Goal: Task Accomplishment & Management: Complete application form

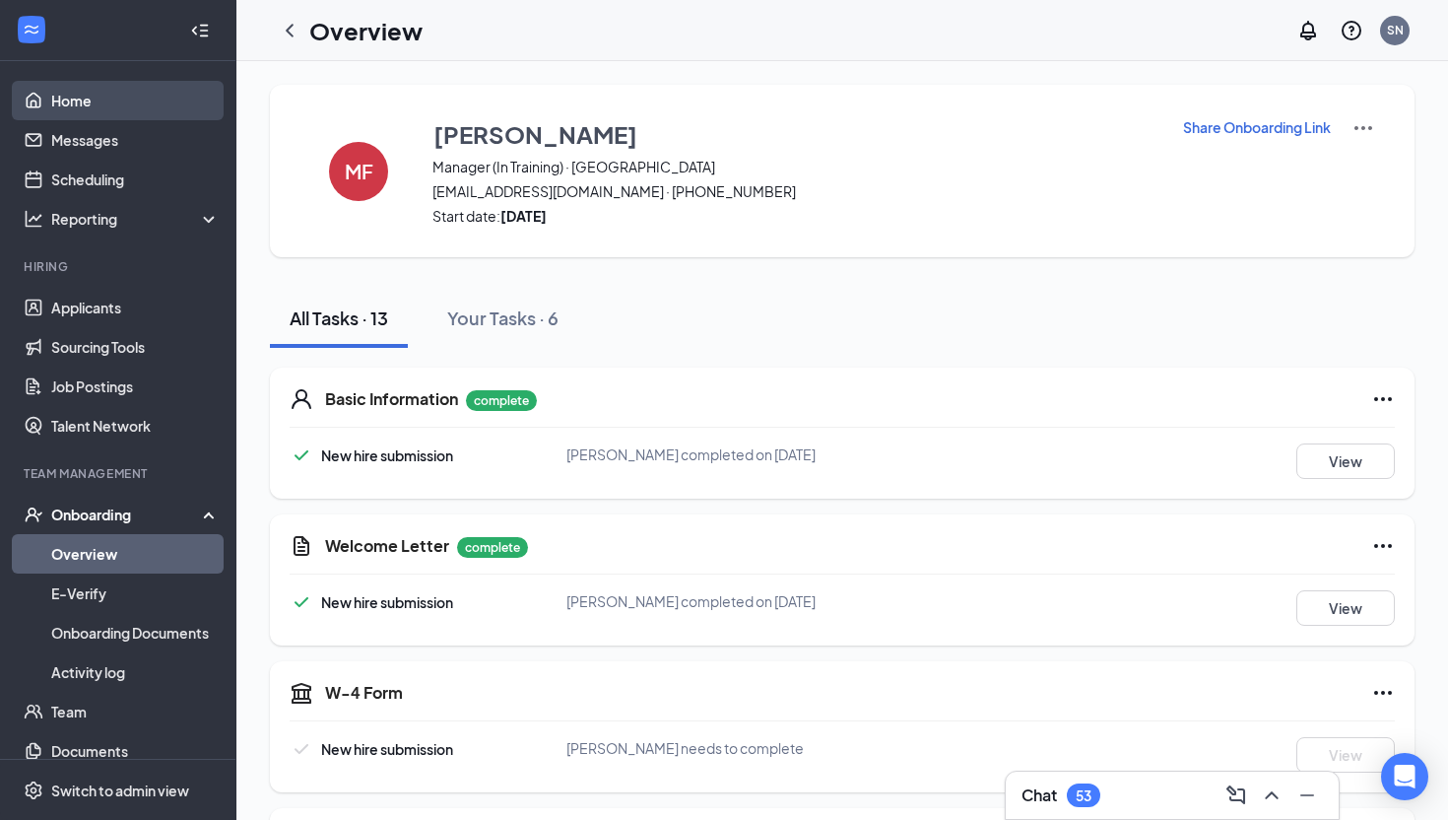
click at [51, 94] on link "Home" at bounding box center [135, 100] width 168 height 39
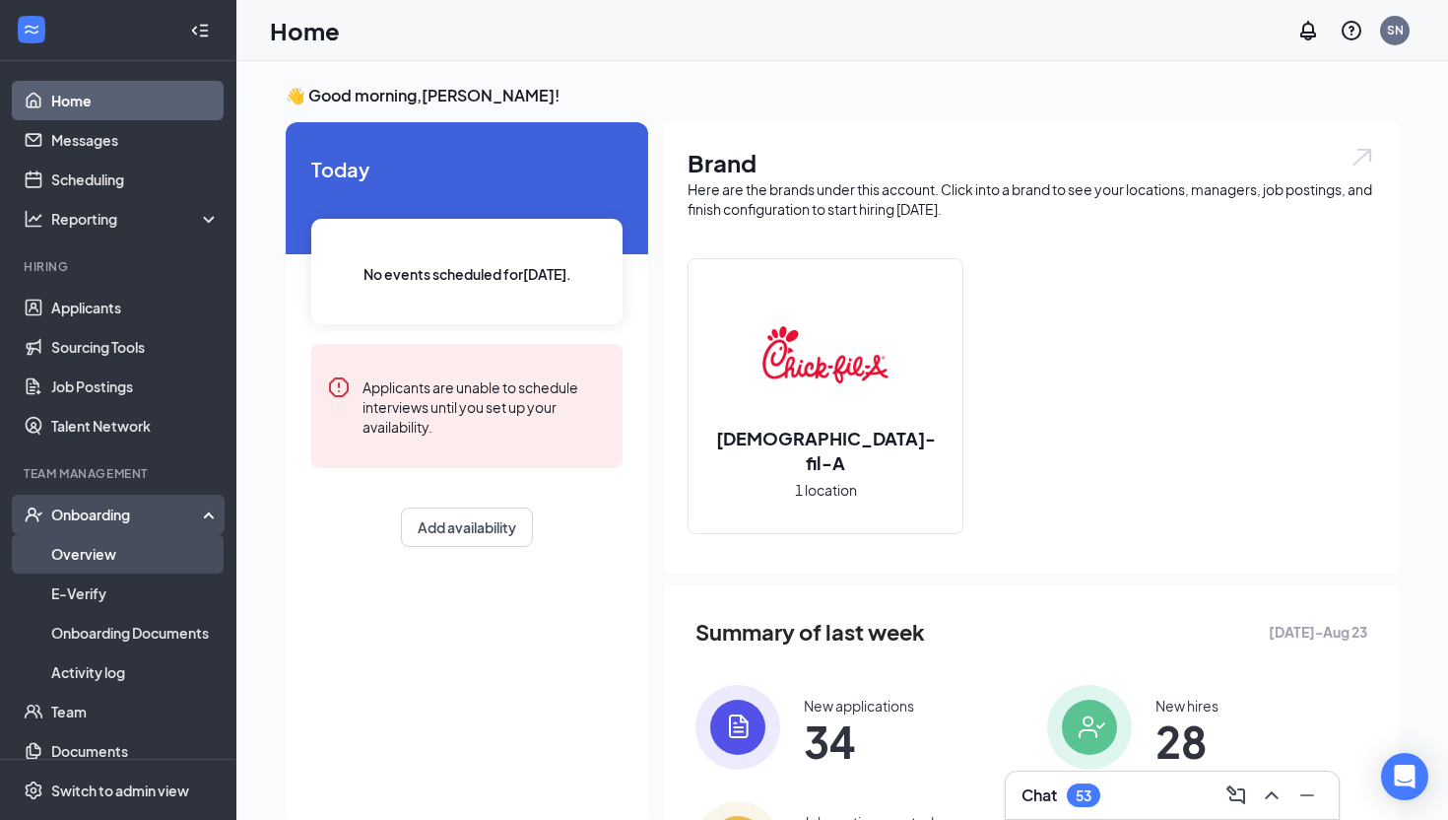
click at [87, 563] on link "Overview" at bounding box center [135, 553] width 168 height 39
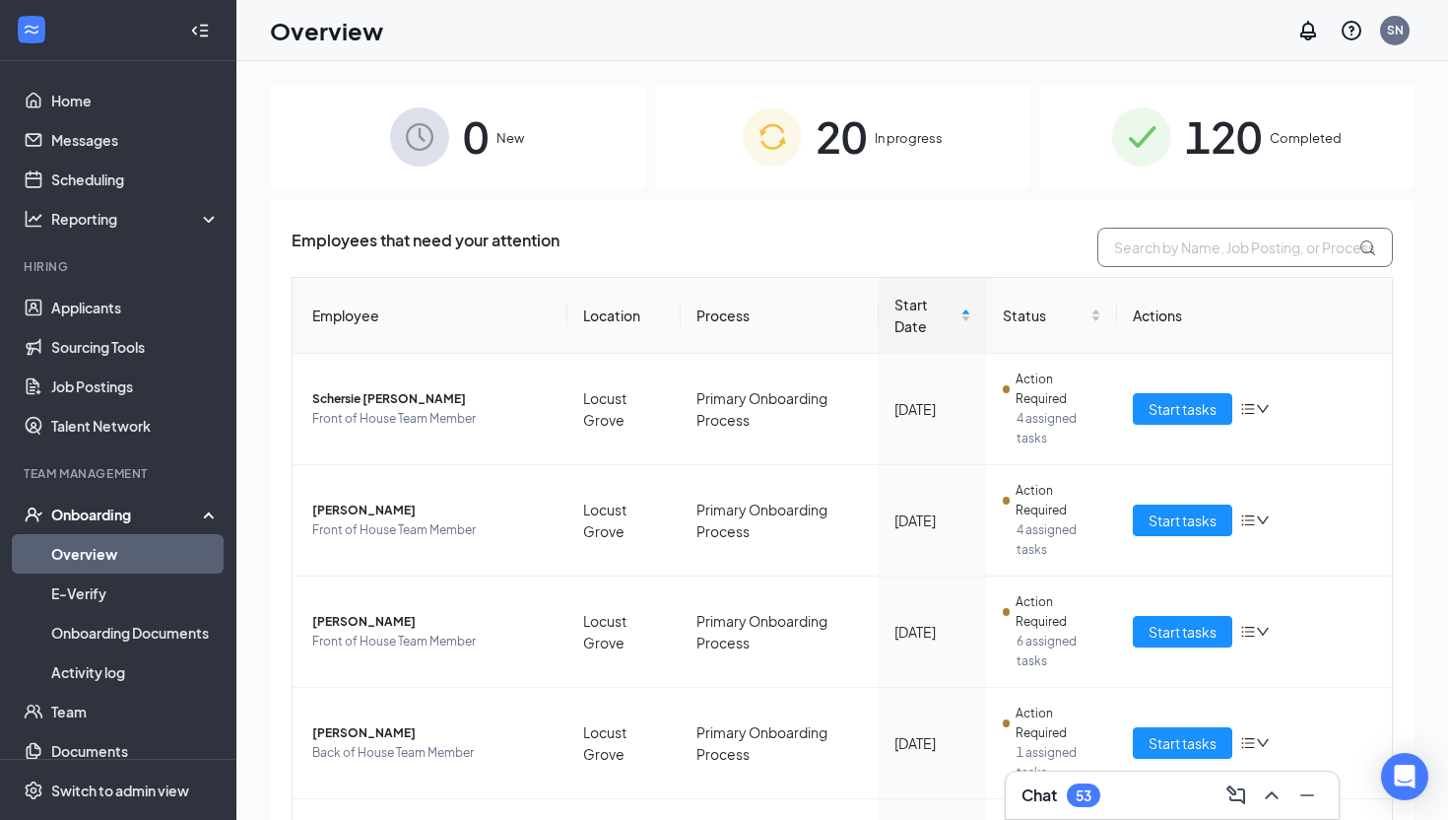
click at [1183, 252] on input "text" at bounding box center [1245, 247] width 296 height 39
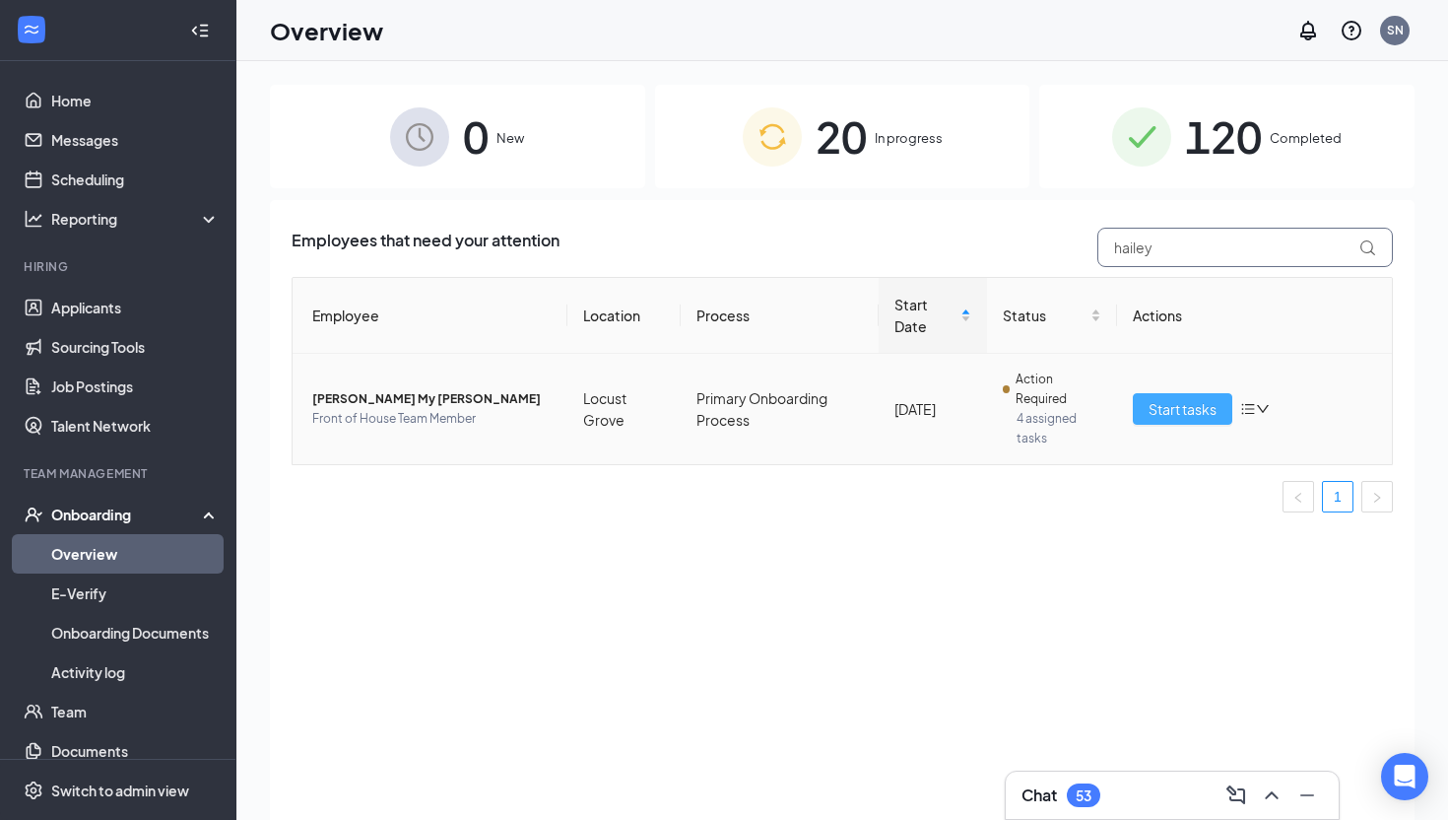
type input "hailey"
click at [1186, 414] on span "Start tasks" at bounding box center [1183, 409] width 68 height 22
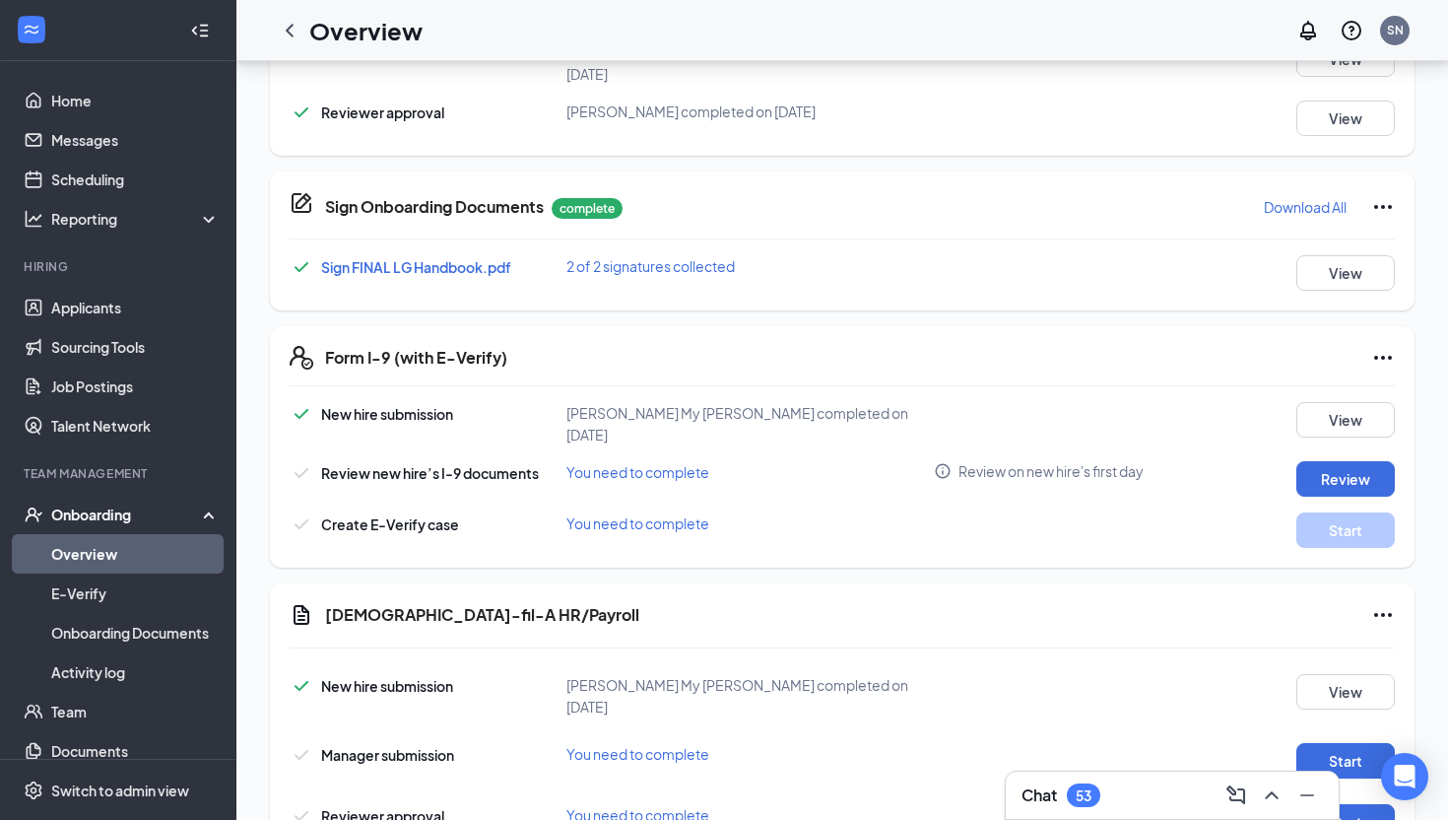
scroll to position [1043, 0]
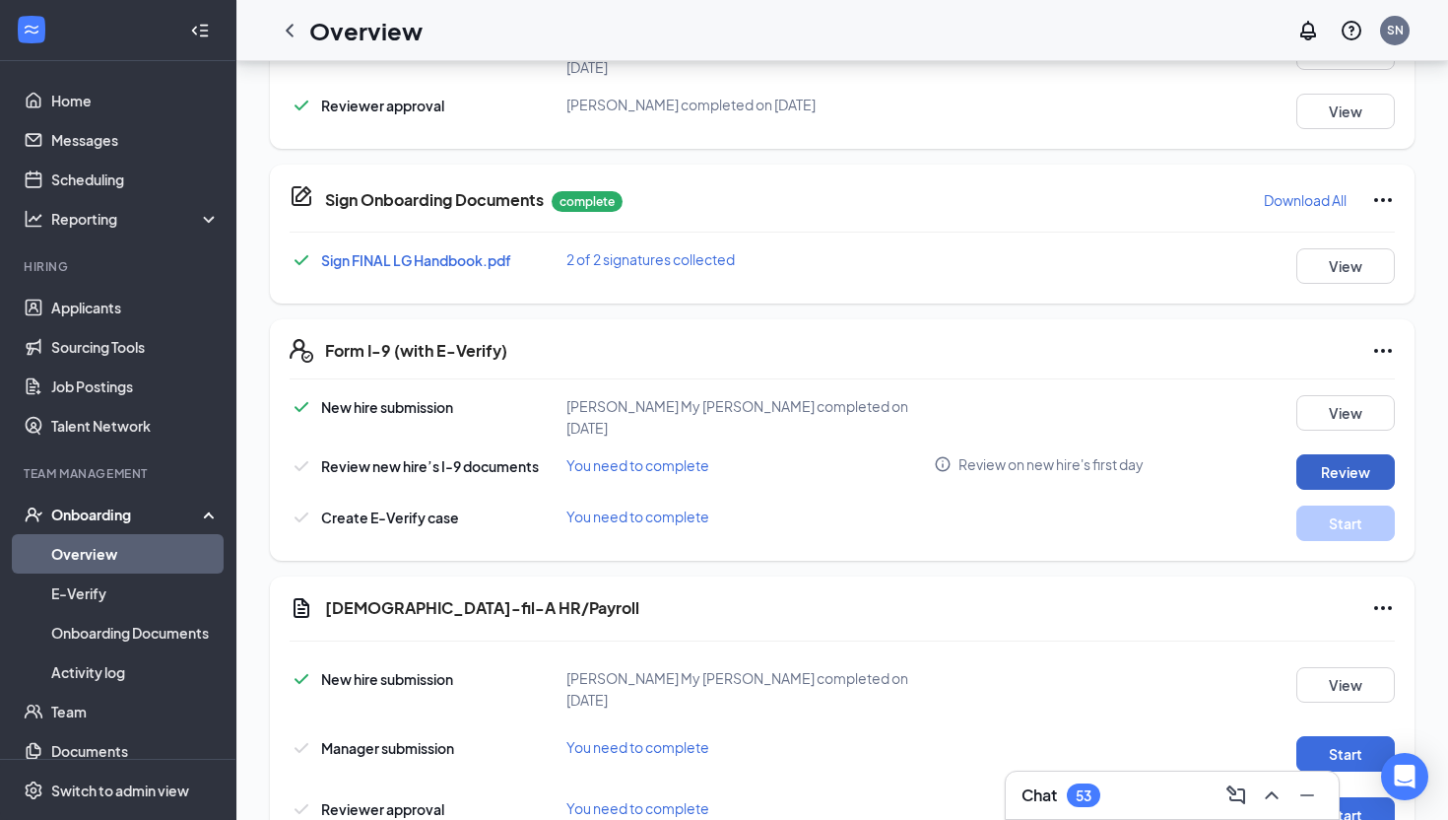
click at [1302, 454] on button "Review" at bounding box center [1345, 471] width 99 height 35
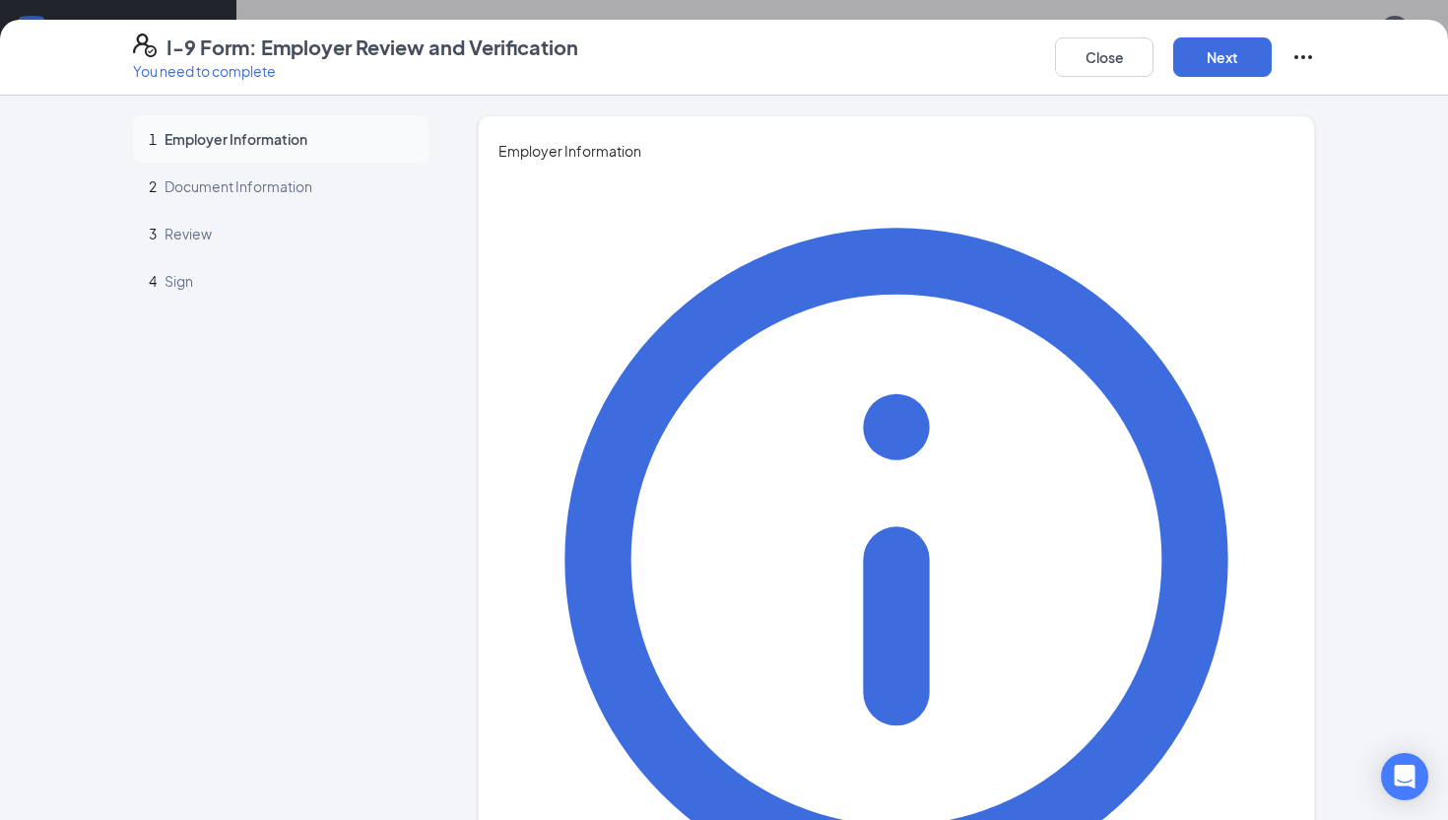
type input "[GEOGRAPHIC_DATA]"
type input "[PERSON_NAME]"
type input "Manager"
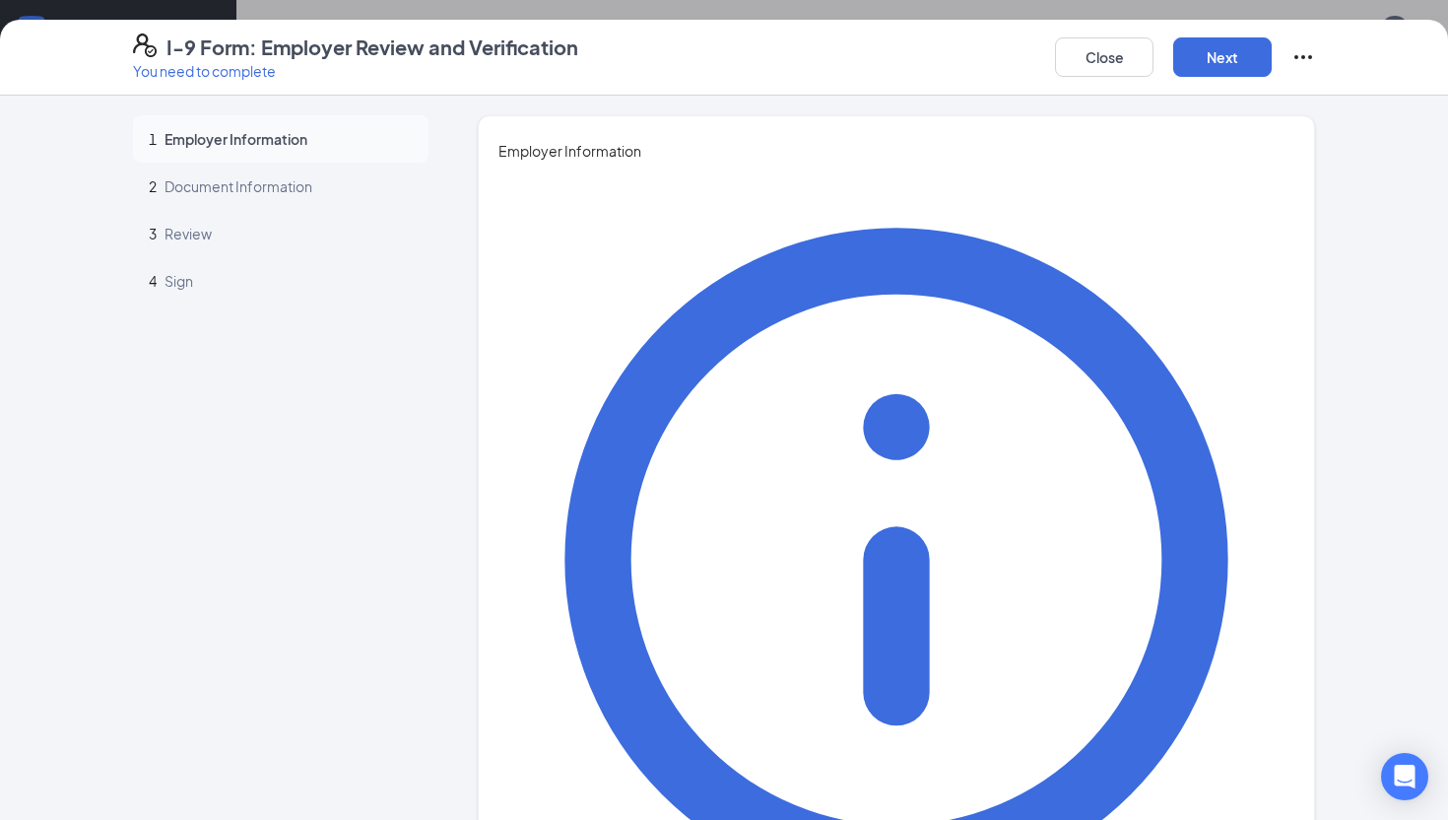
type input "[EMAIL_ADDRESS][DOMAIN_NAME]"
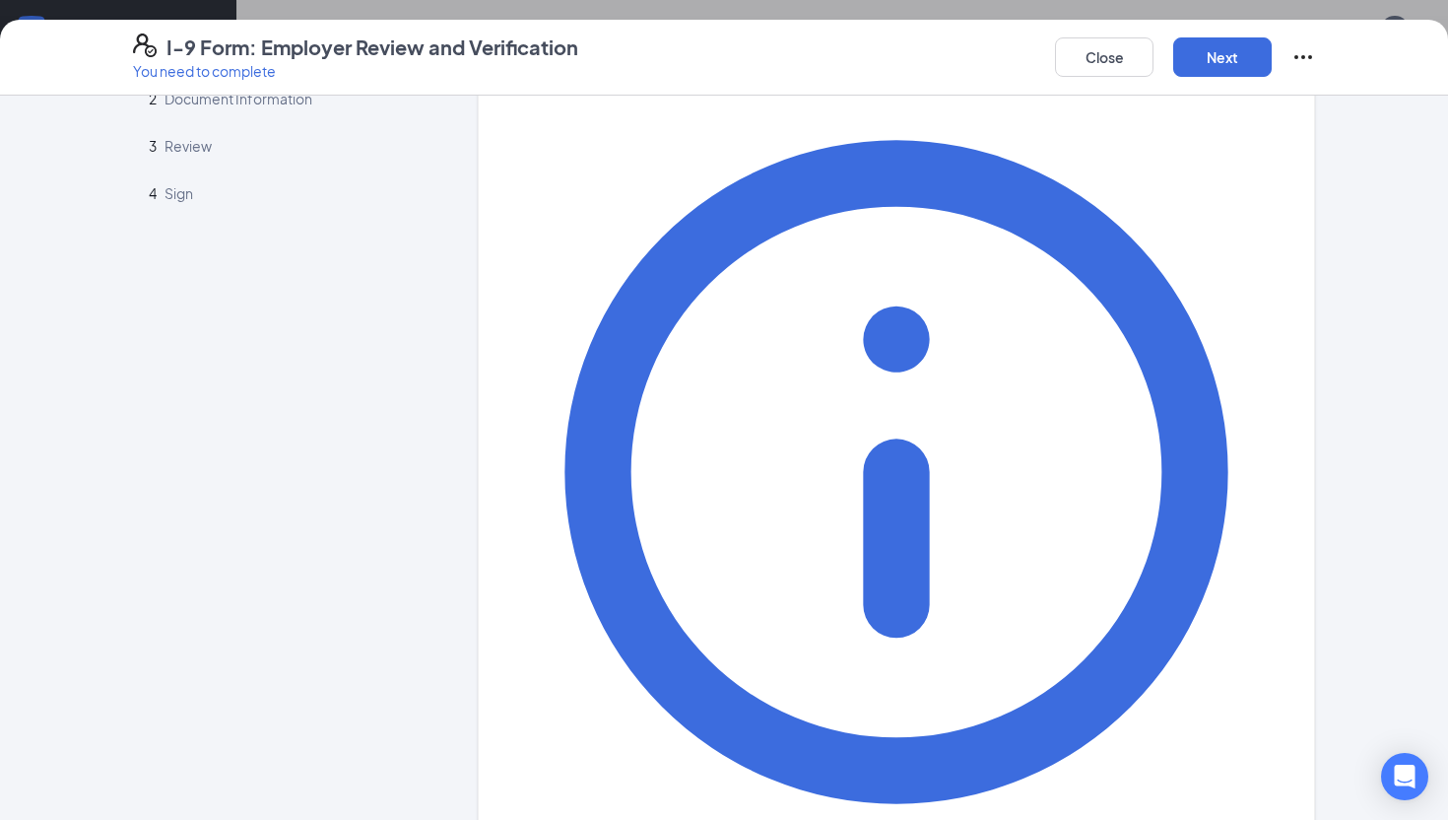
scroll to position [89, 0]
type input "4043014422"
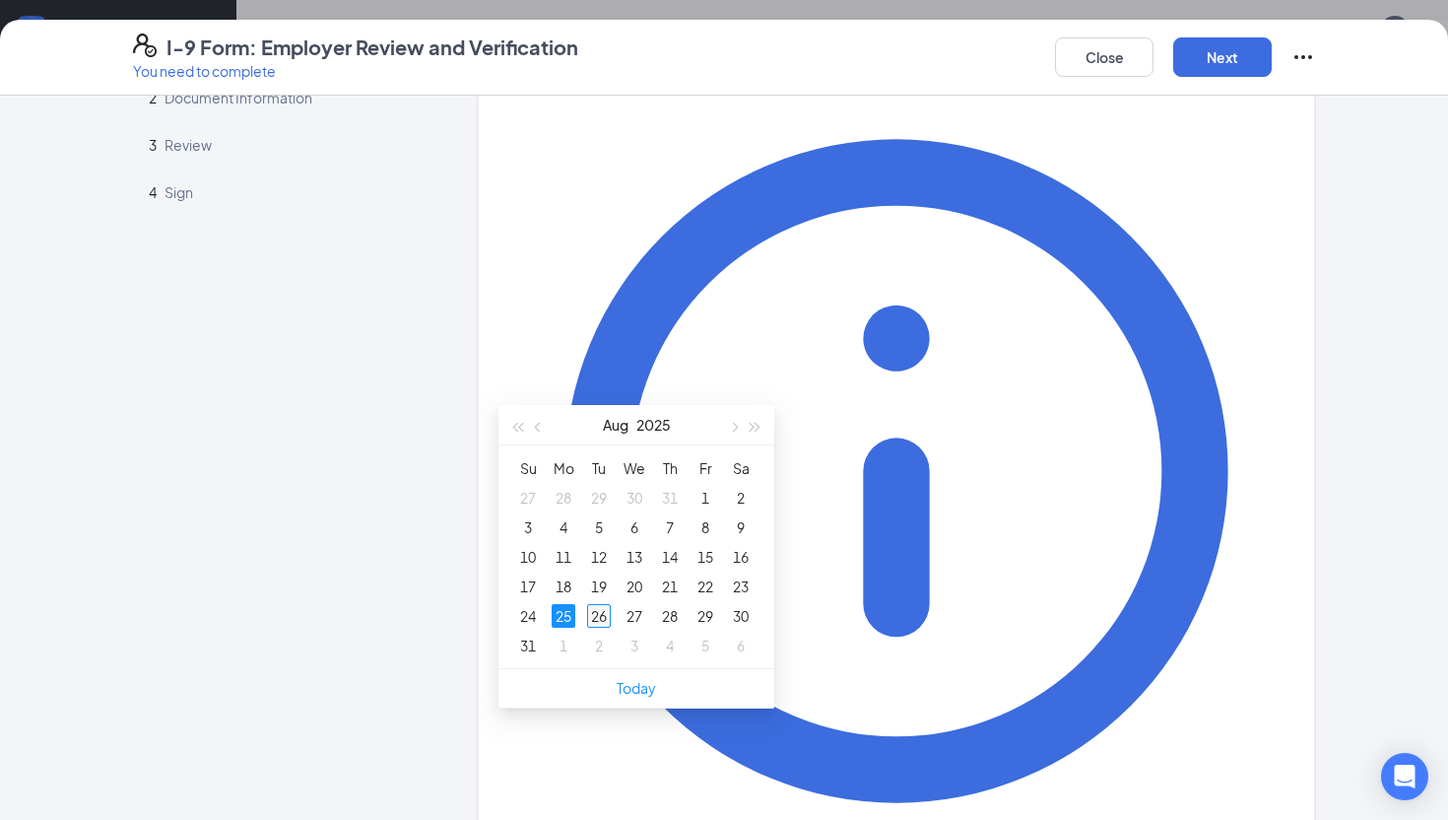
type input "[DATE]"
click at [595, 611] on div "26" at bounding box center [599, 616] width 24 height 24
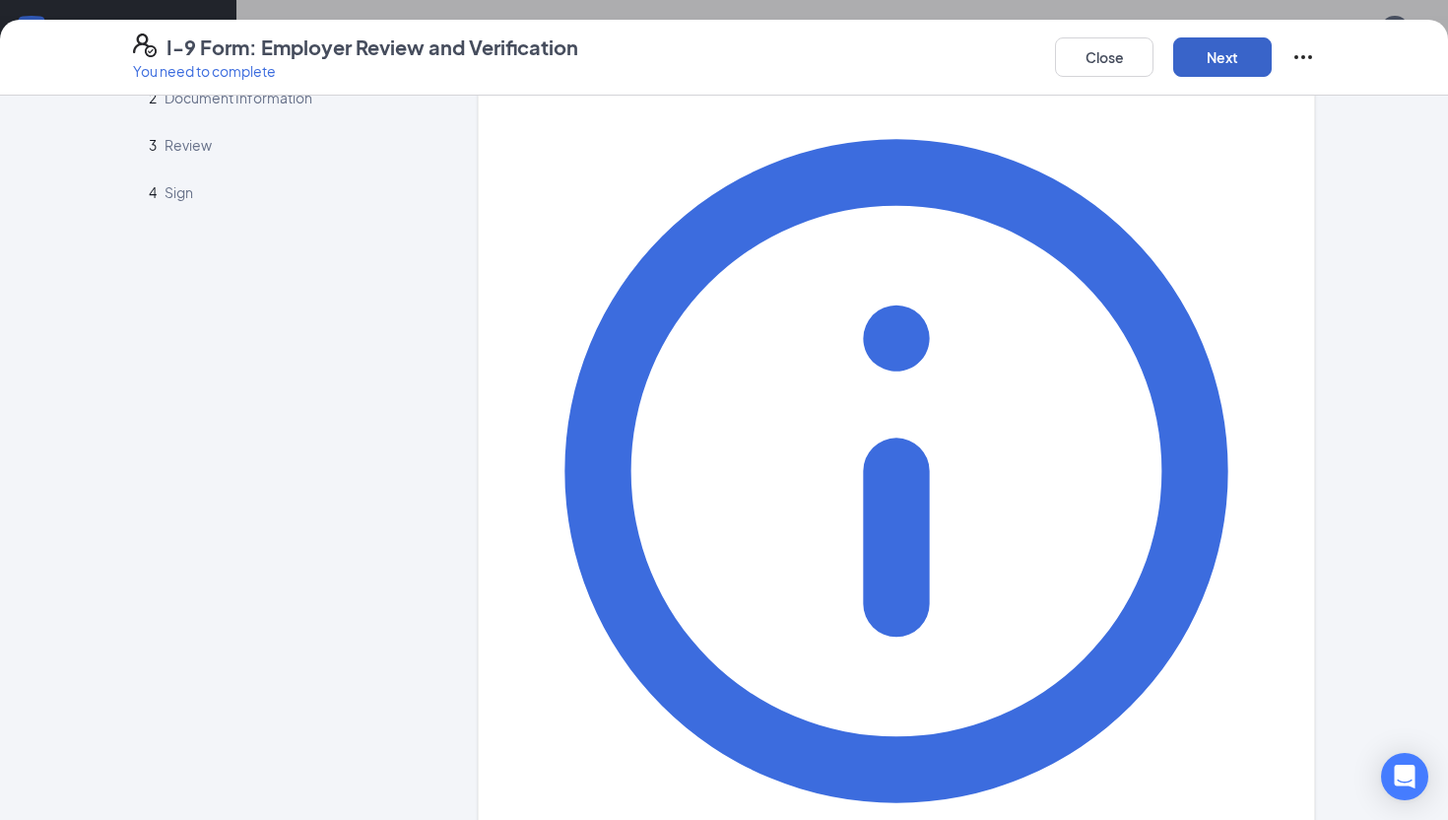
click at [1224, 62] on button "Next" at bounding box center [1222, 56] width 99 height 39
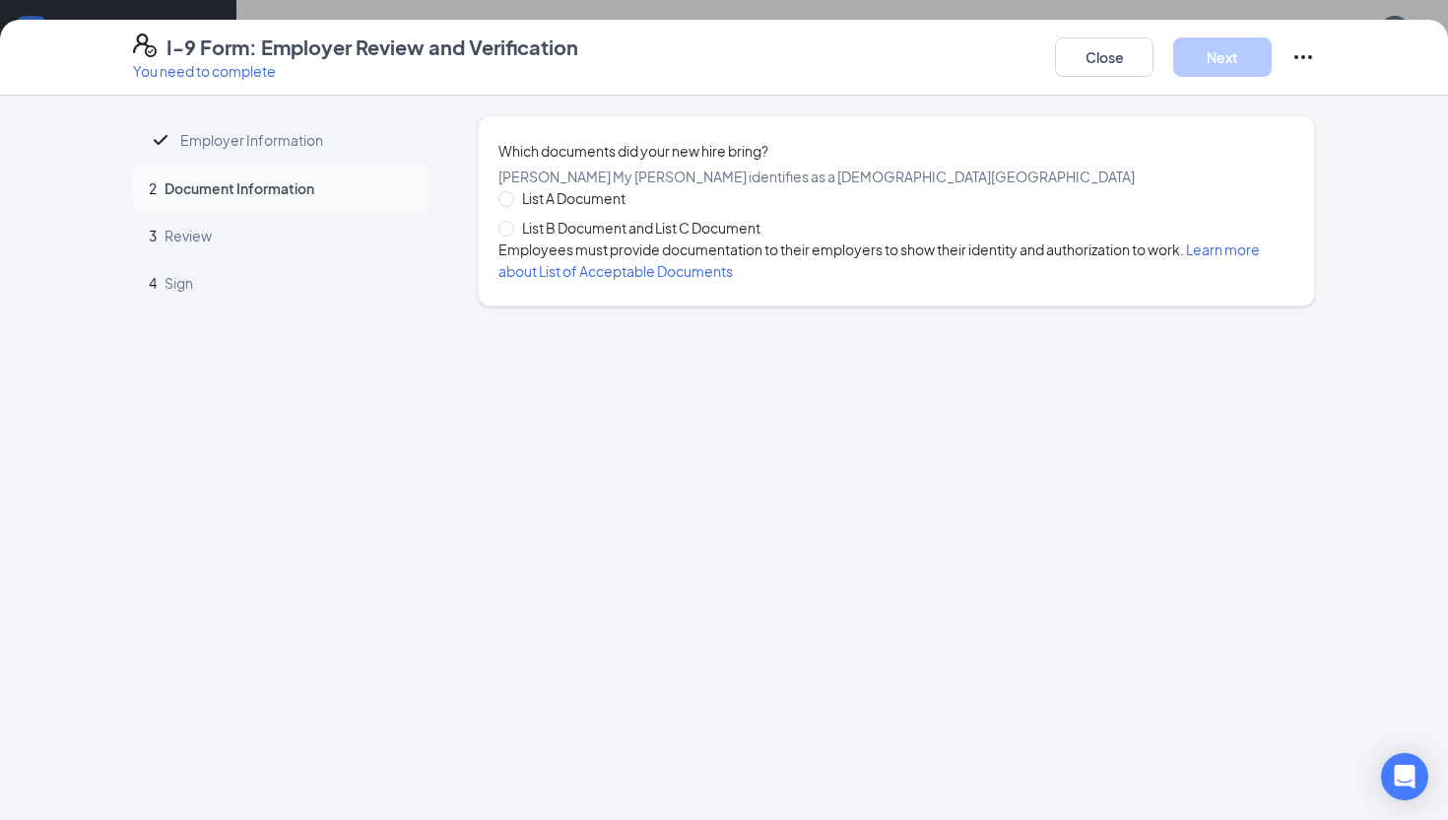
click at [751, 238] on span "List B Document and List C Document" at bounding box center [641, 228] width 254 height 22
click at [512, 234] on input "List B Document and List C Document" at bounding box center [505, 228] width 14 height 14
radio input "true"
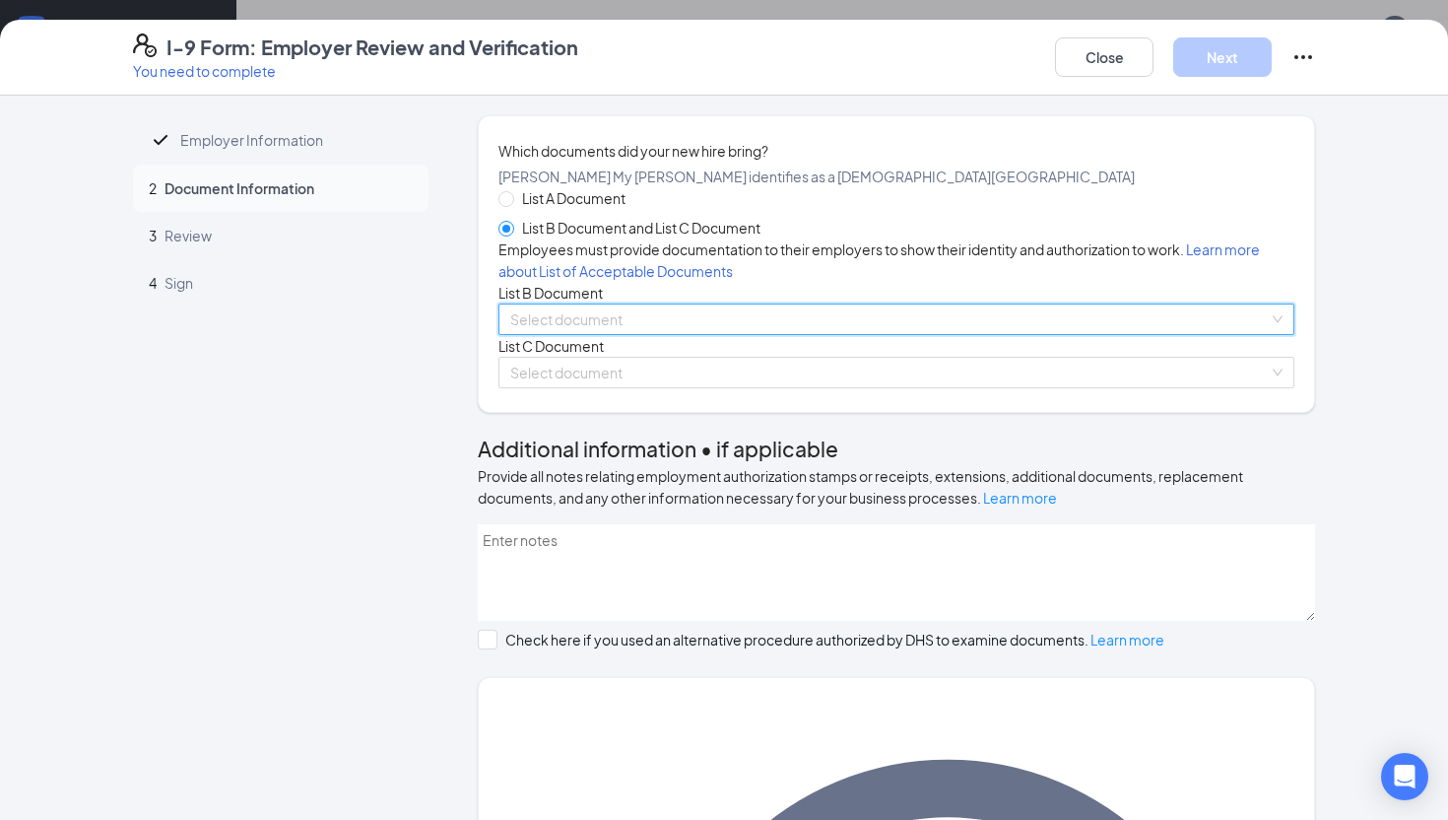
click at [655, 335] on div "Select document List B Documents Driver’s License issued by U.S State or outlyi…" at bounding box center [896, 319] width 796 height 32
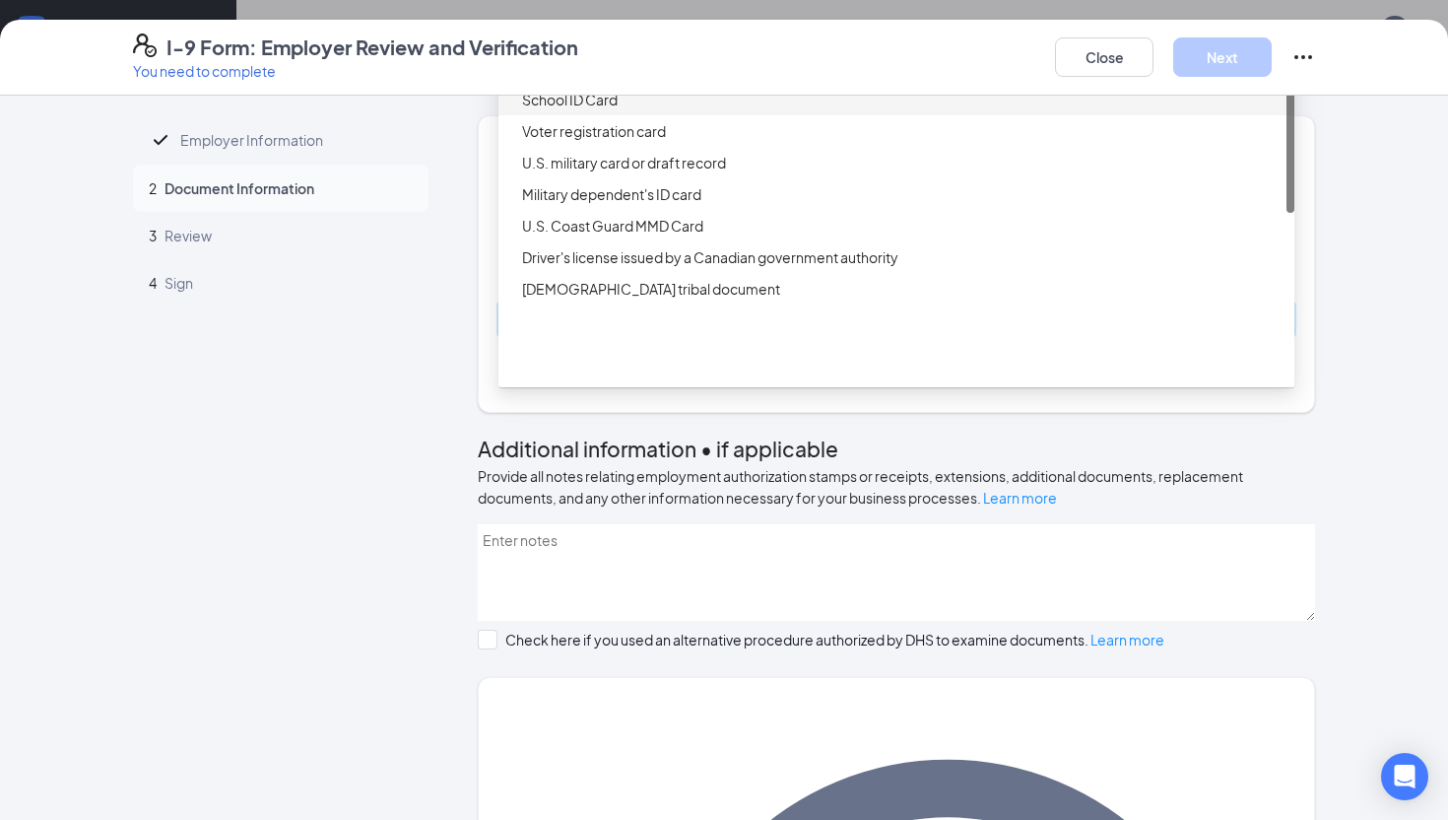
click at [662, 110] on div "School ID Card" at bounding box center [902, 100] width 761 height 22
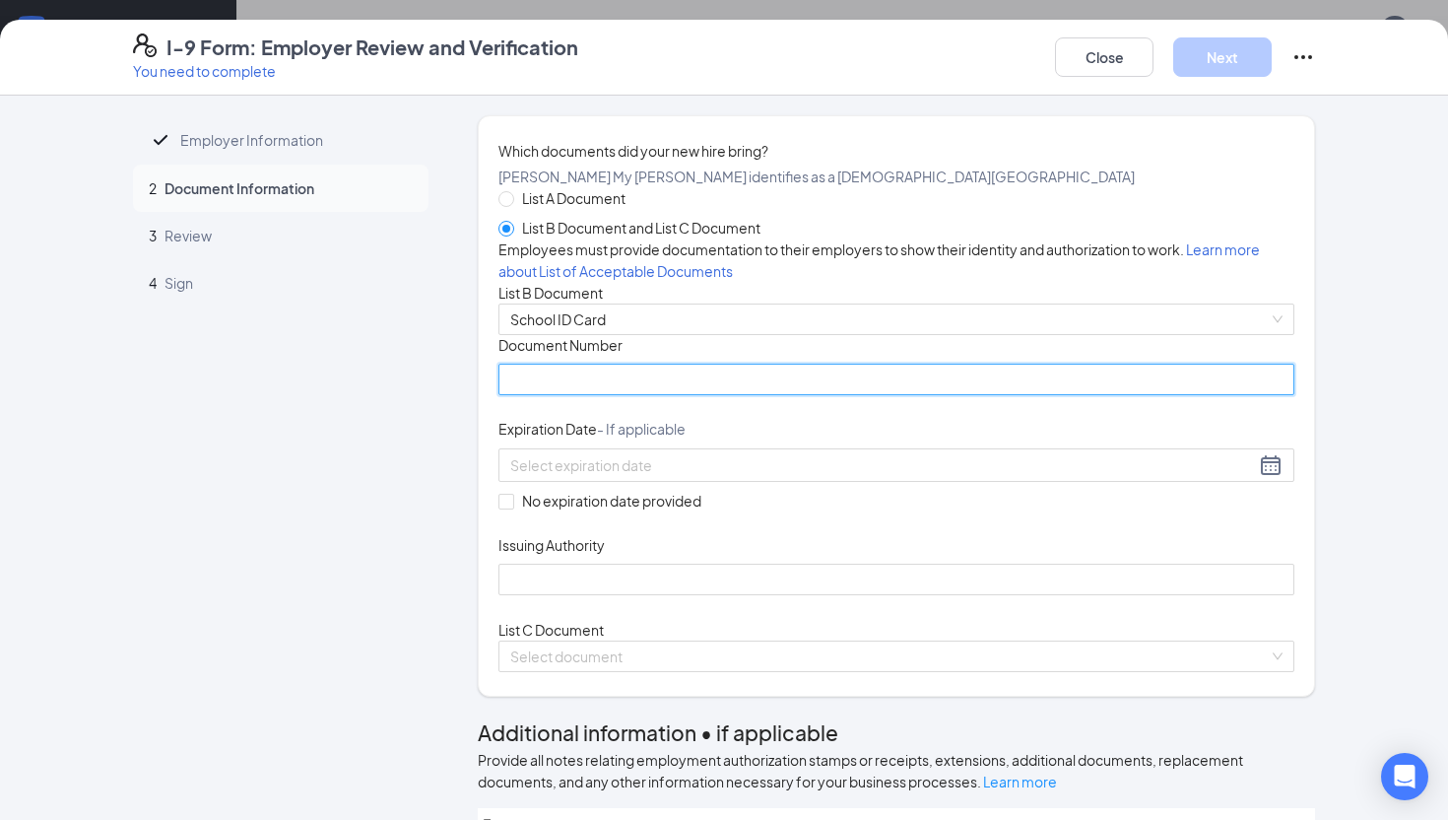
click at [617, 395] on input "Document Number" at bounding box center [896, 380] width 796 height 32
type input "143887"
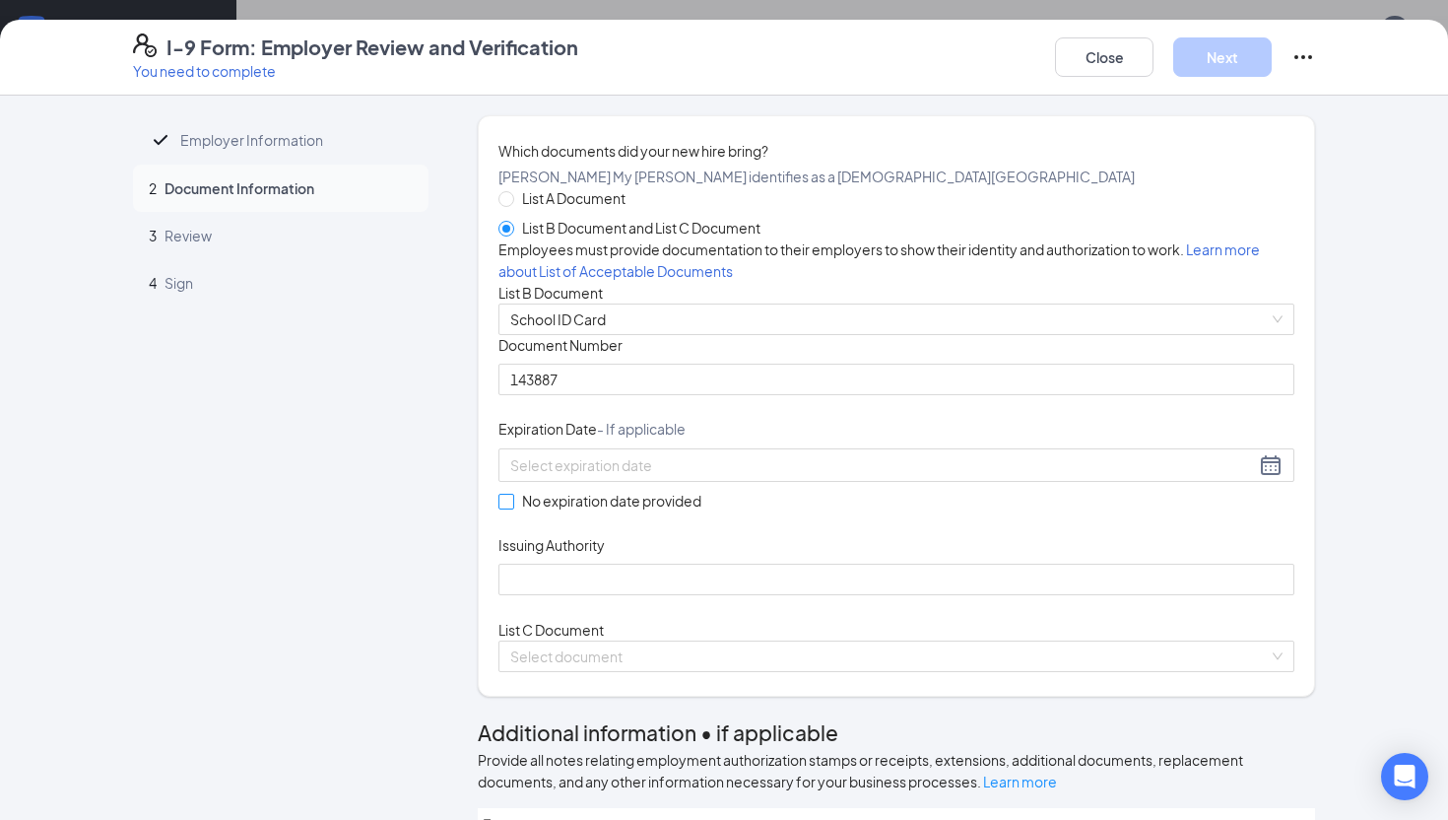
click at [504, 509] on span at bounding box center [506, 502] width 16 height 16
click at [504, 507] on input "No expiration date provided" at bounding box center [505, 501] width 14 height 14
checkbox input "true"
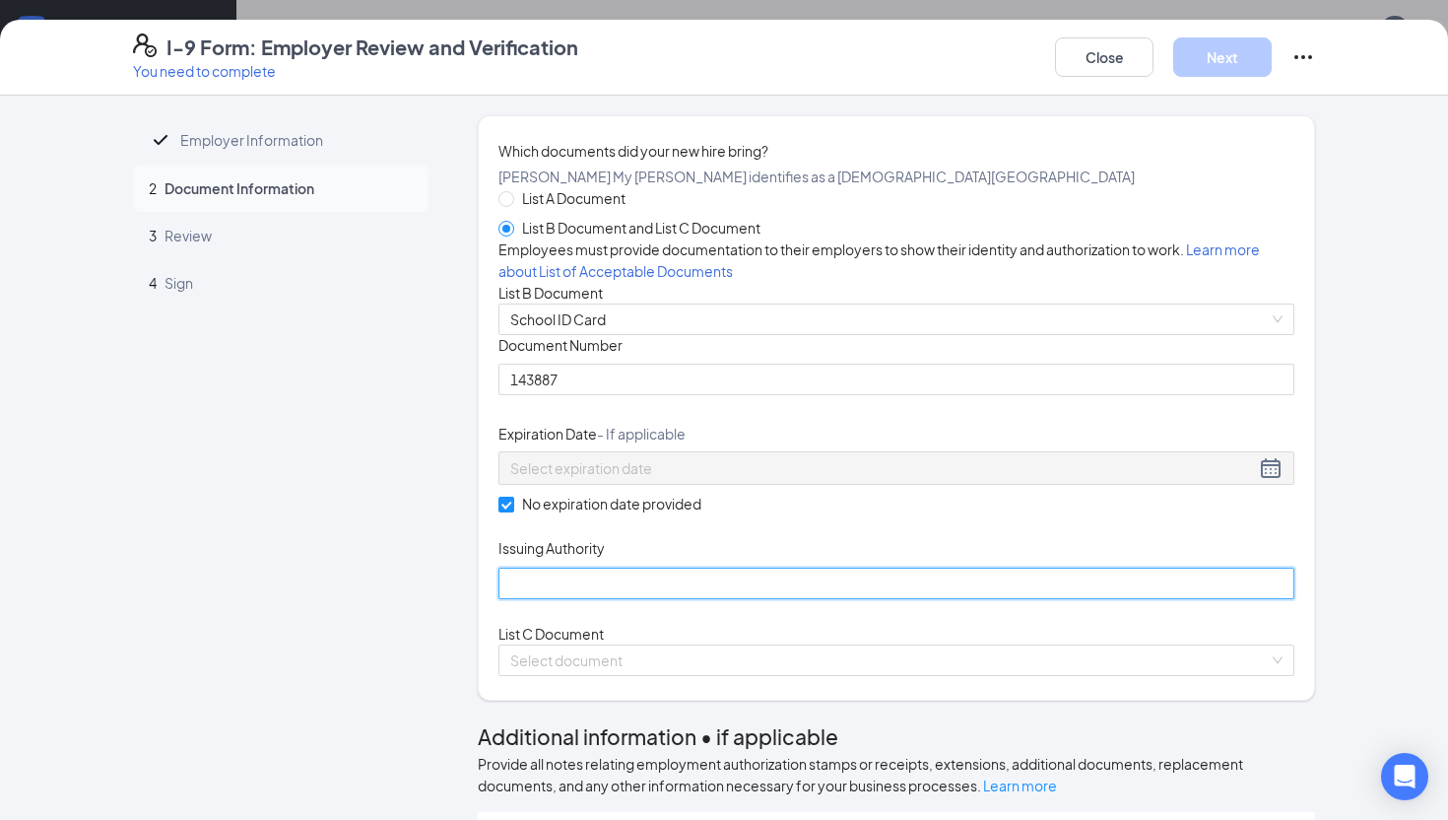
click at [532, 599] on input "Issuing Authority" at bounding box center [896, 583] width 796 height 32
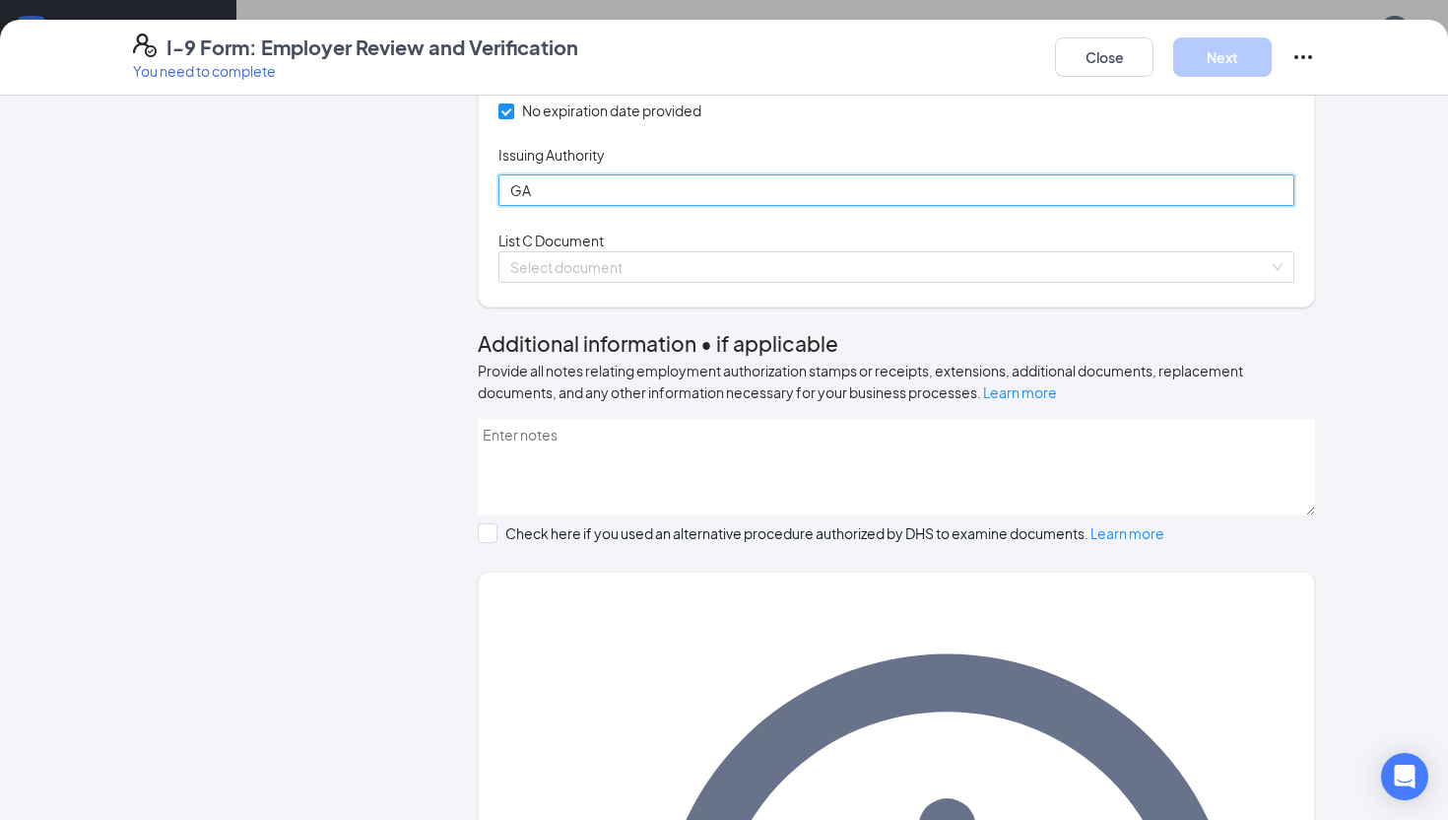
scroll to position [416, 0]
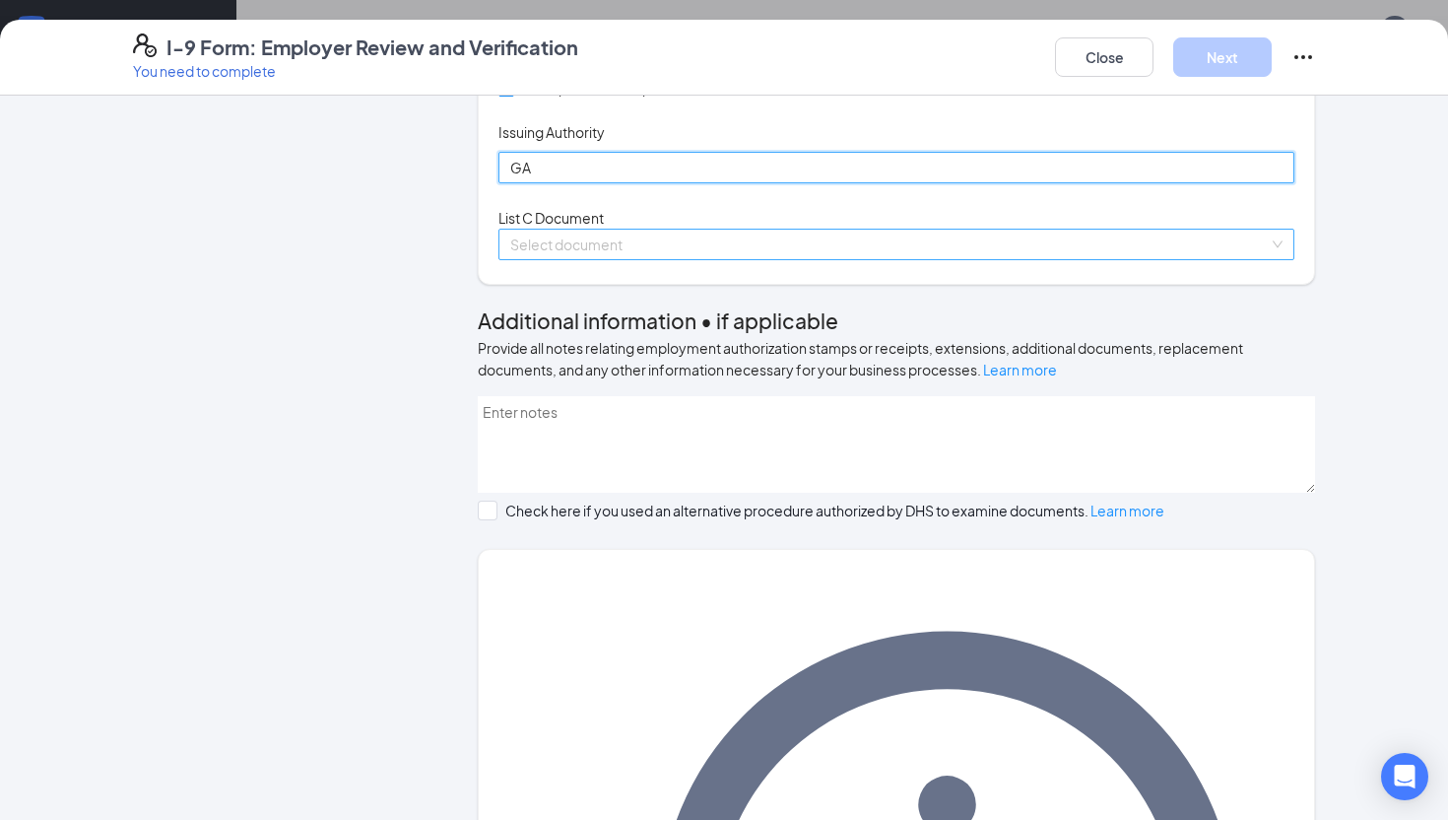
type input "GA"
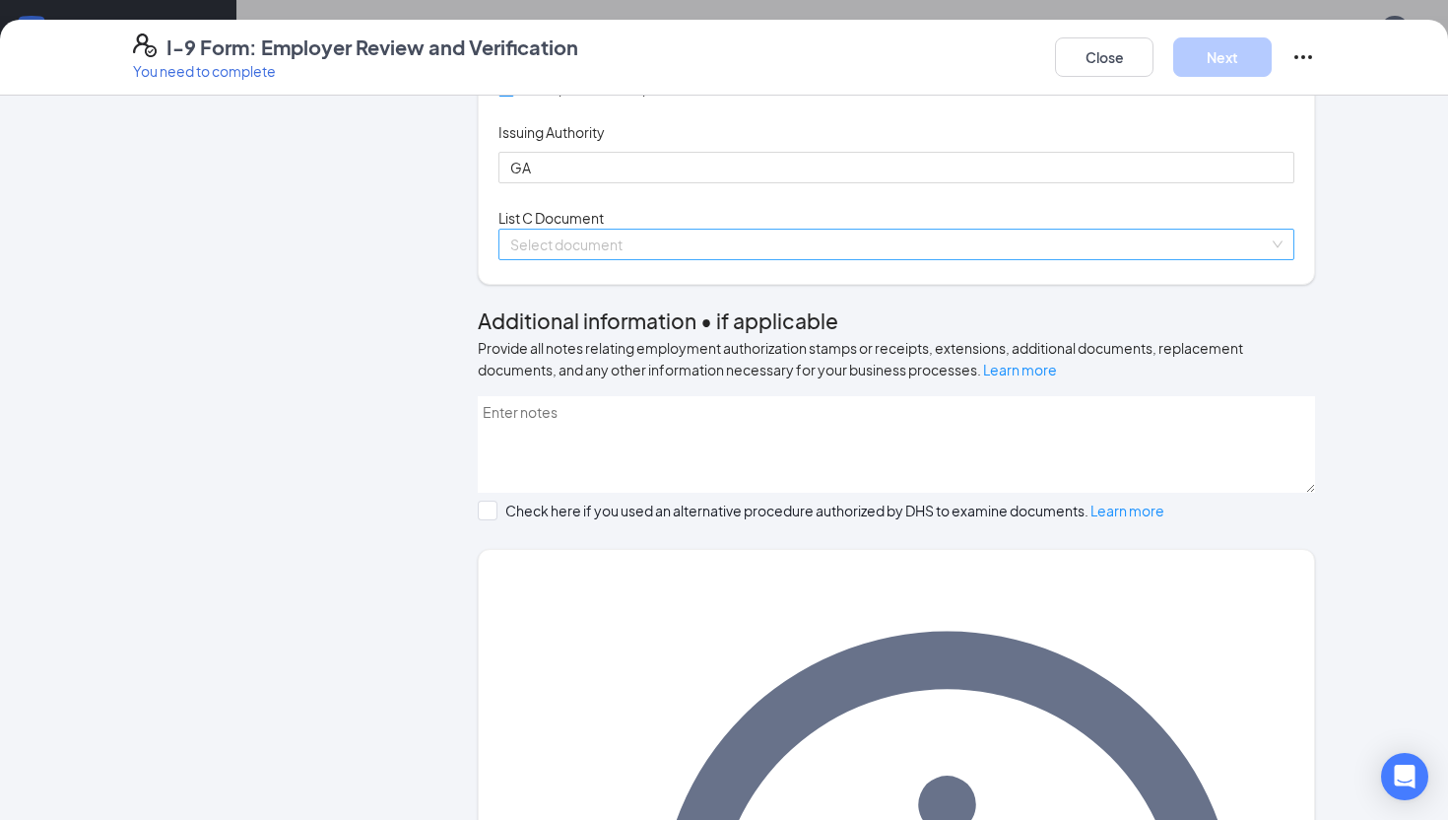
click at [790, 259] on input "search" at bounding box center [889, 245] width 759 height 30
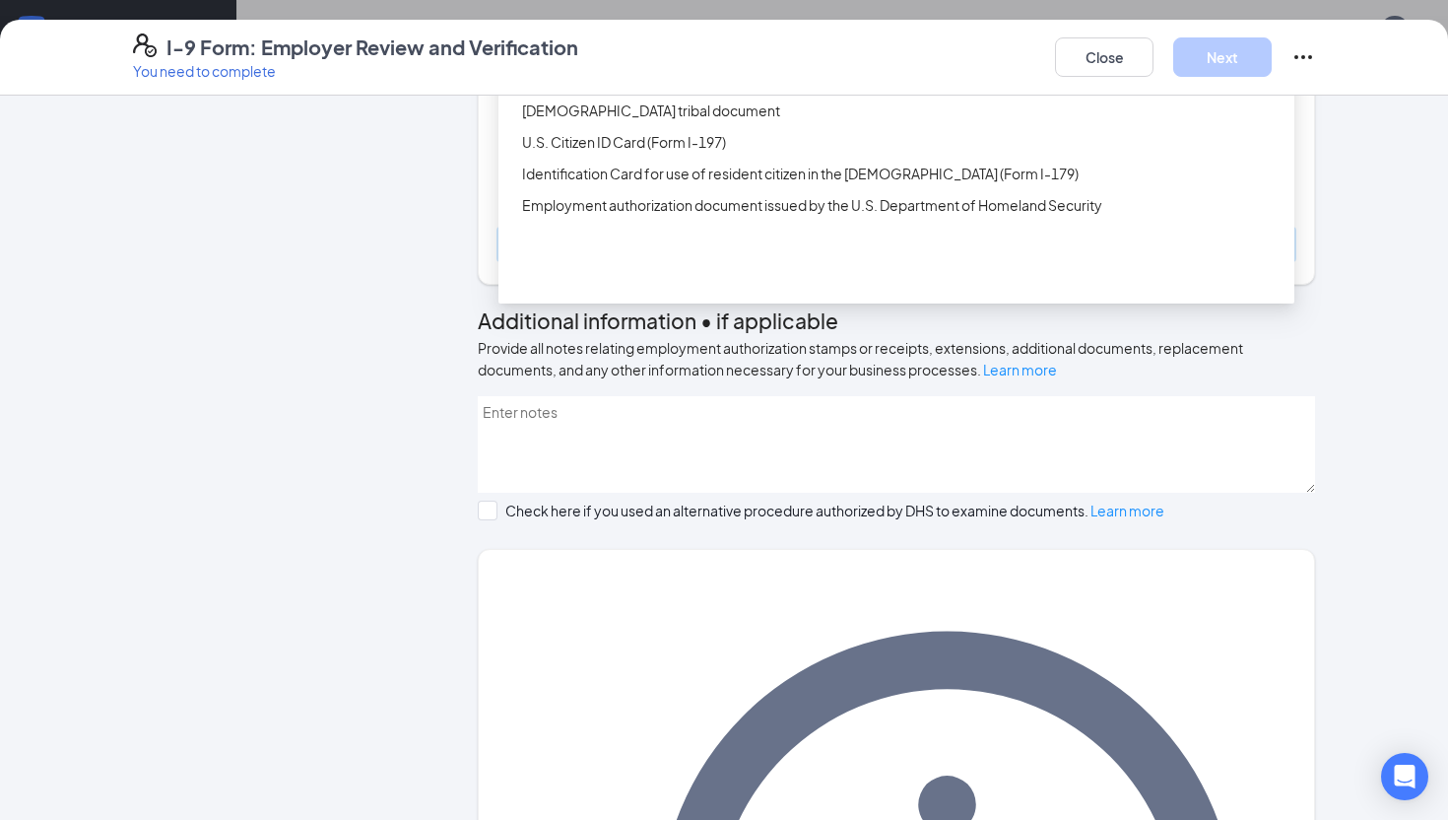
click at [655, 90] on div "Birth certificate issued by a state, county, municipal authority, or outlying p…" at bounding box center [902, 79] width 761 height 22
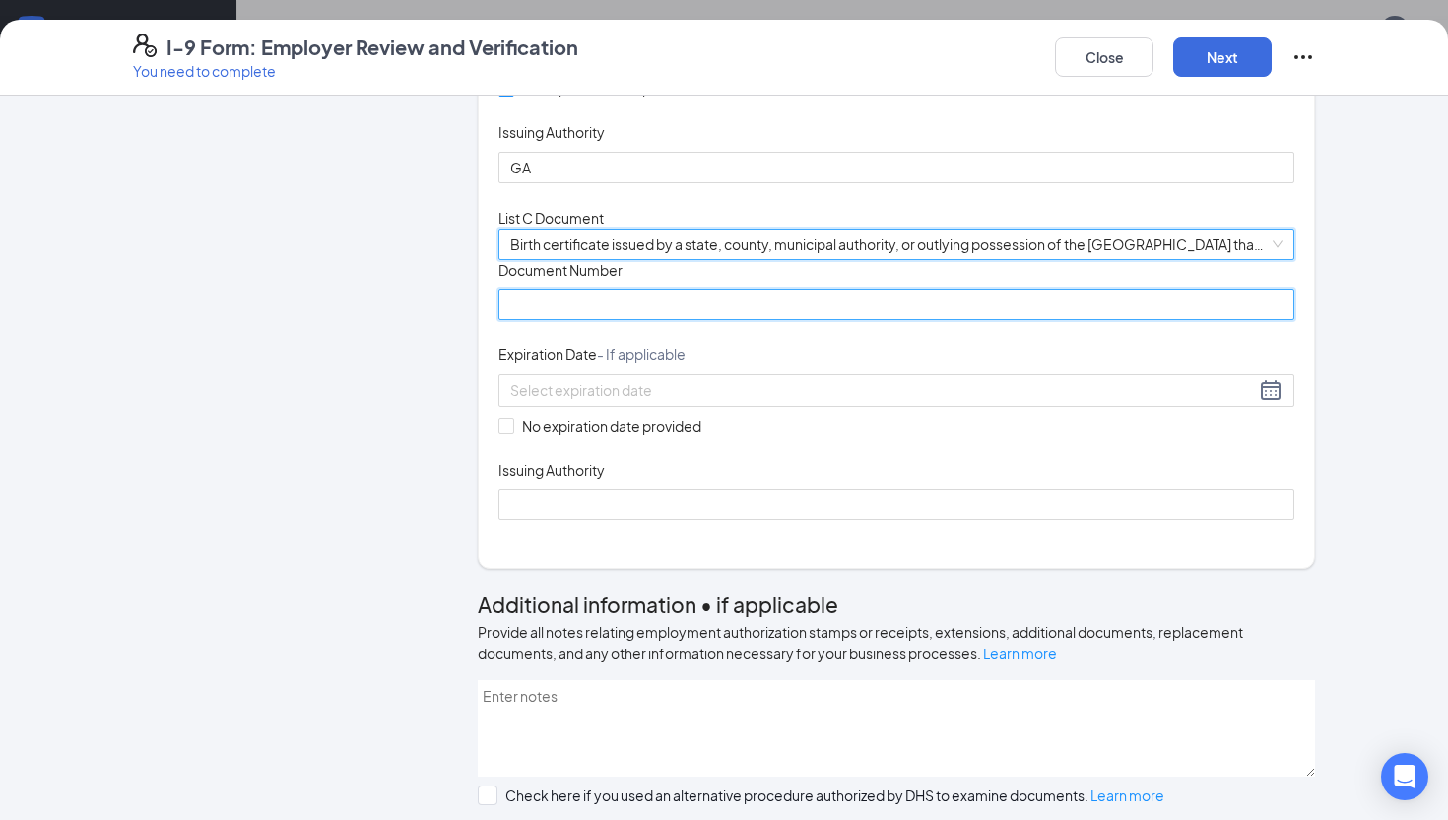
click at [609, 320] on input "Document Number" at bounding box center [896, 305] width 796 height 32
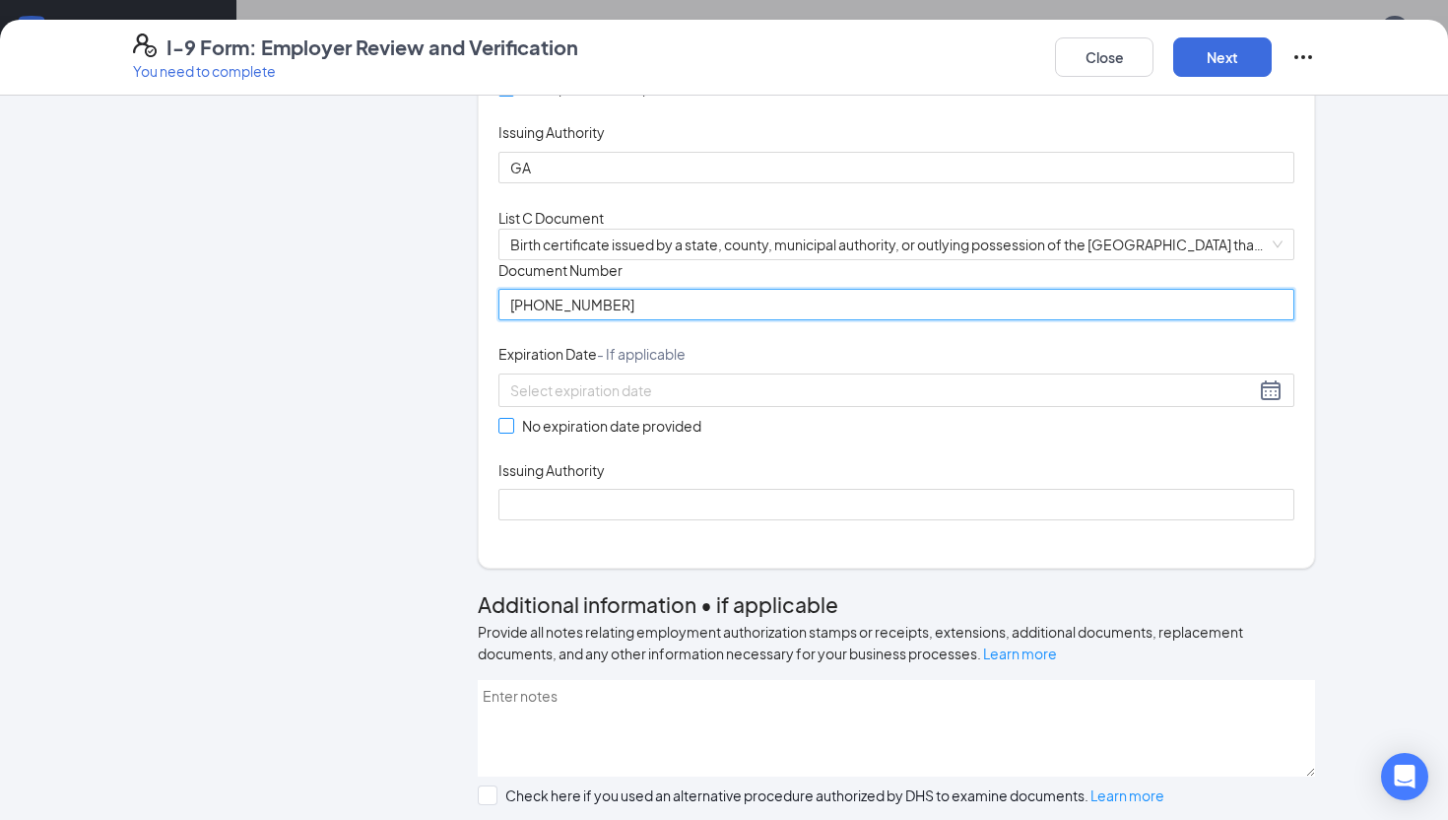
type input "[PHONE_NUMBER]"
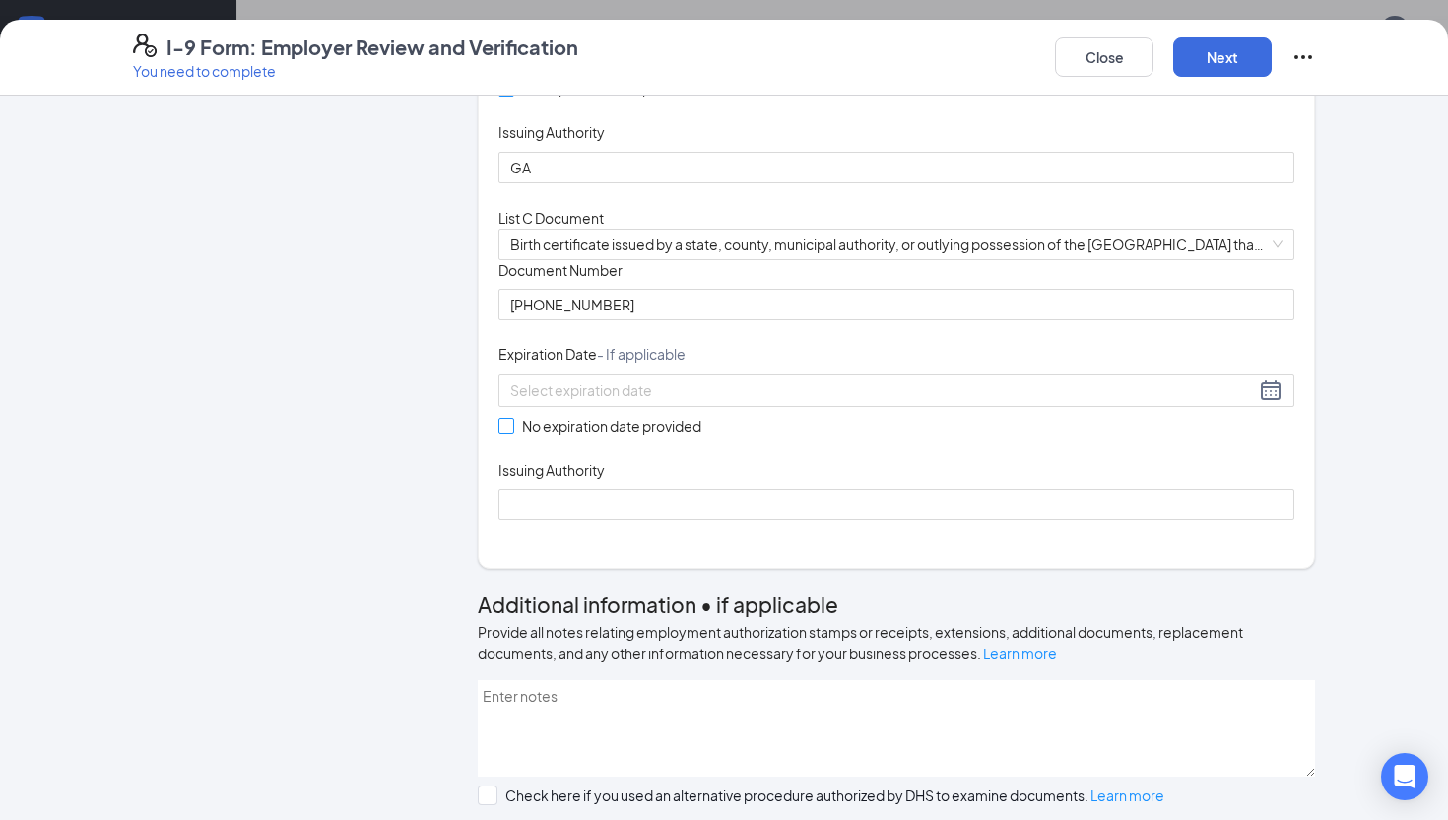
click at [510, 431] on input "No expiration date provided" at bounding box center [505, 425] width 14 height 14
checkbox input "true"
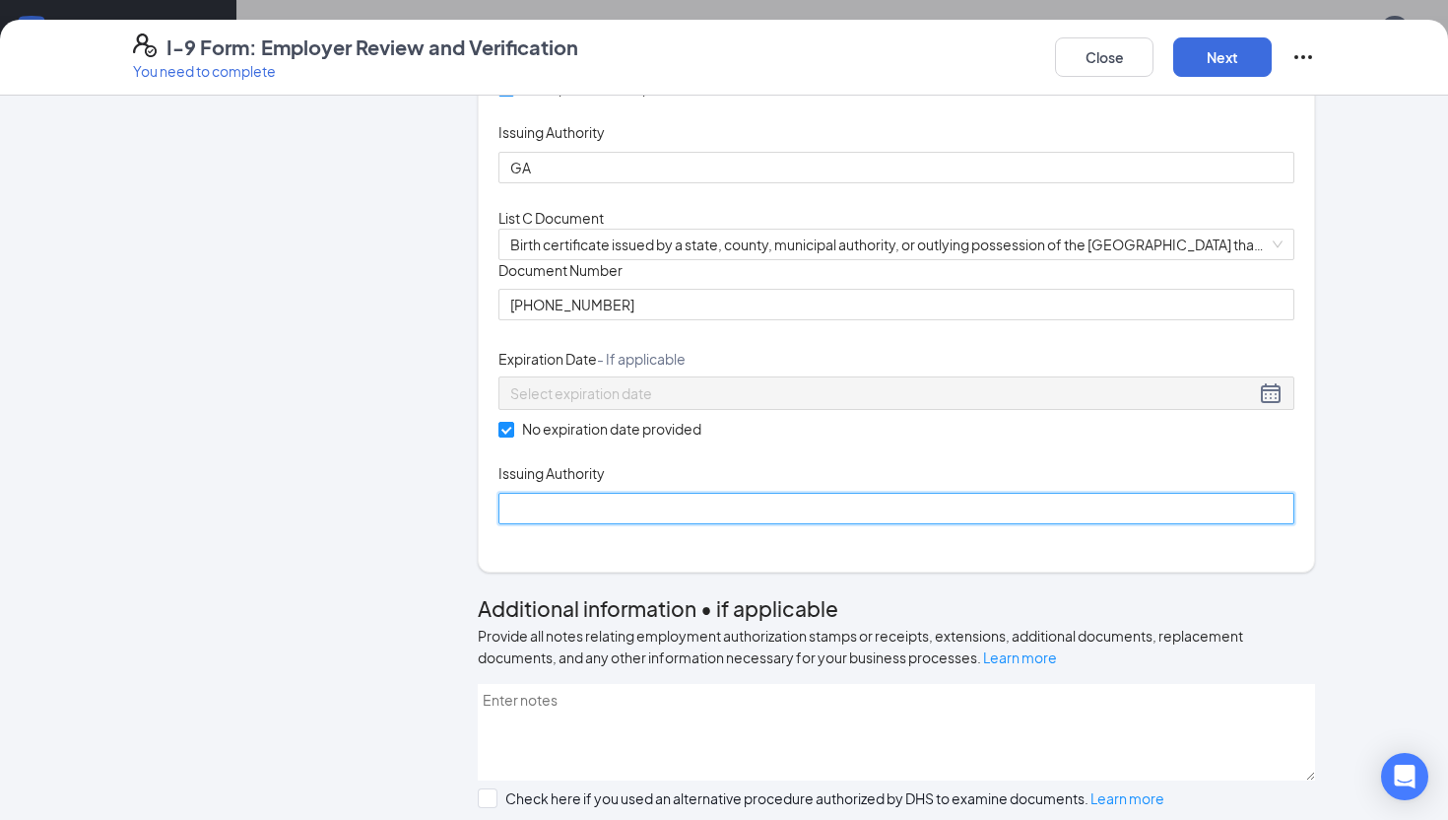
click at [666, 524] on input "Issuing Authority" at bounding box center [896, 509] width 796 height 32
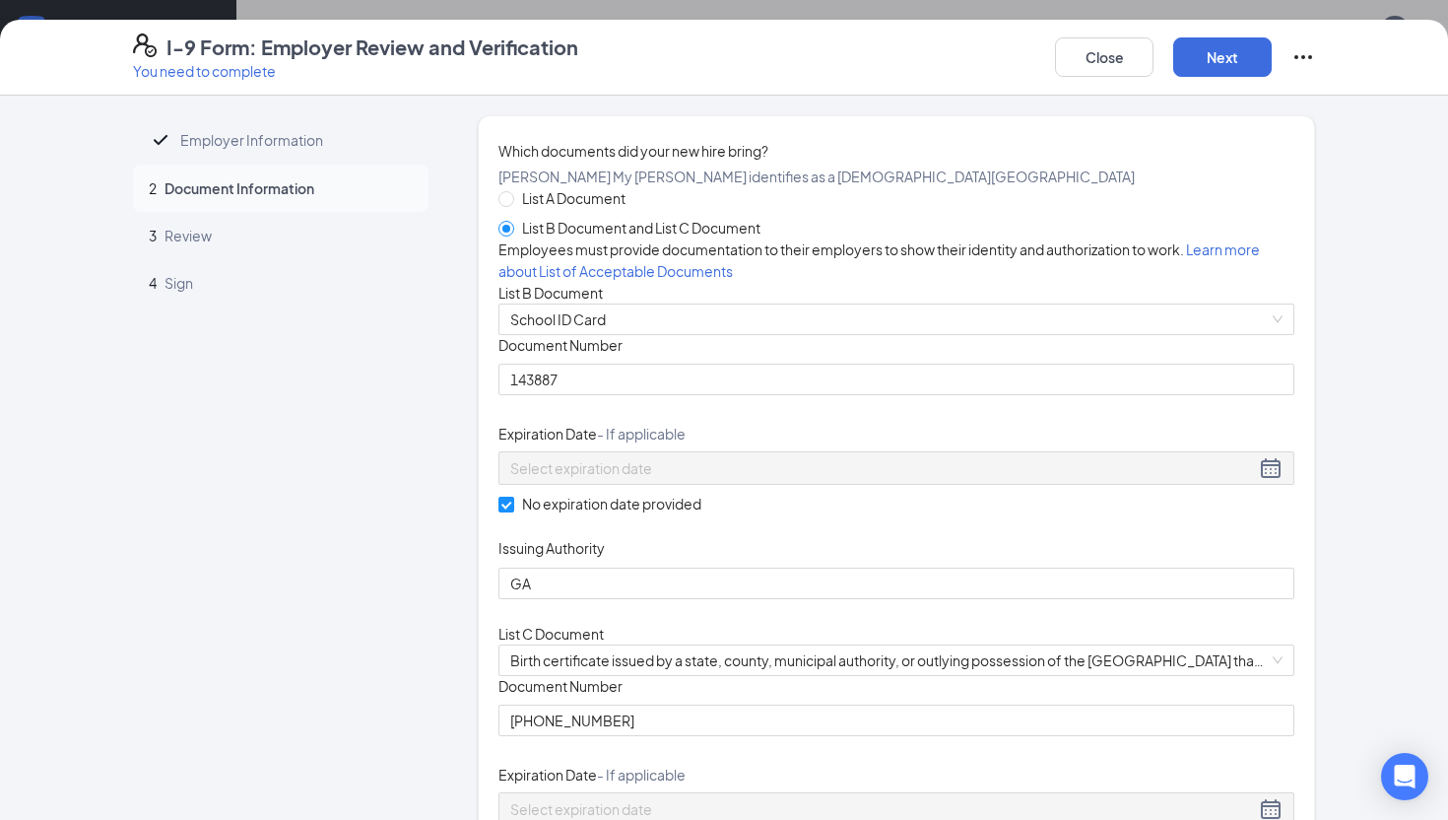
scroll to position [298, 0]
type input "FL"
click at [1198, 72] on button "Next" at bounding box center [1222, 56] width 99 height 39
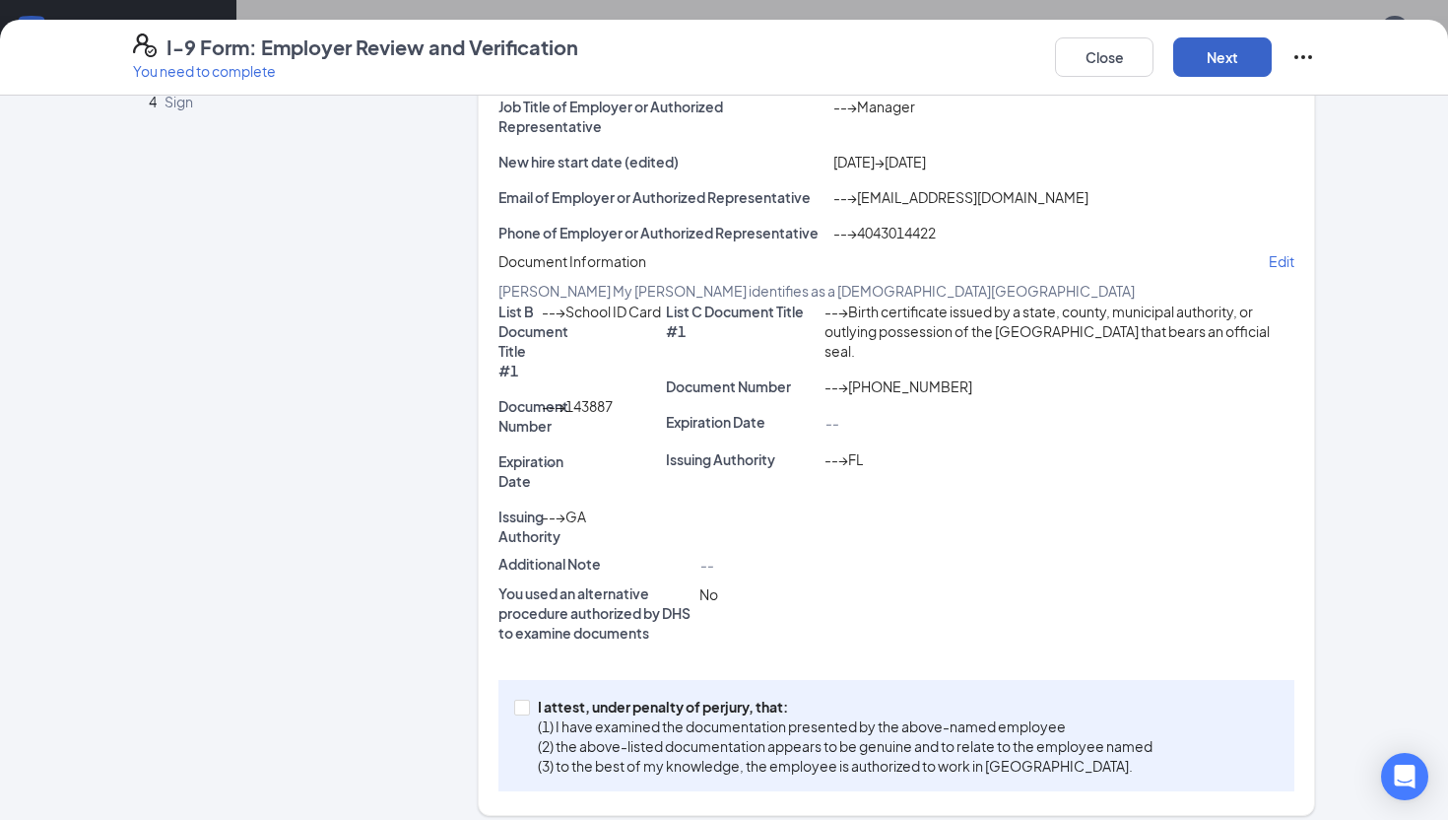
scroll to position [389, 0]
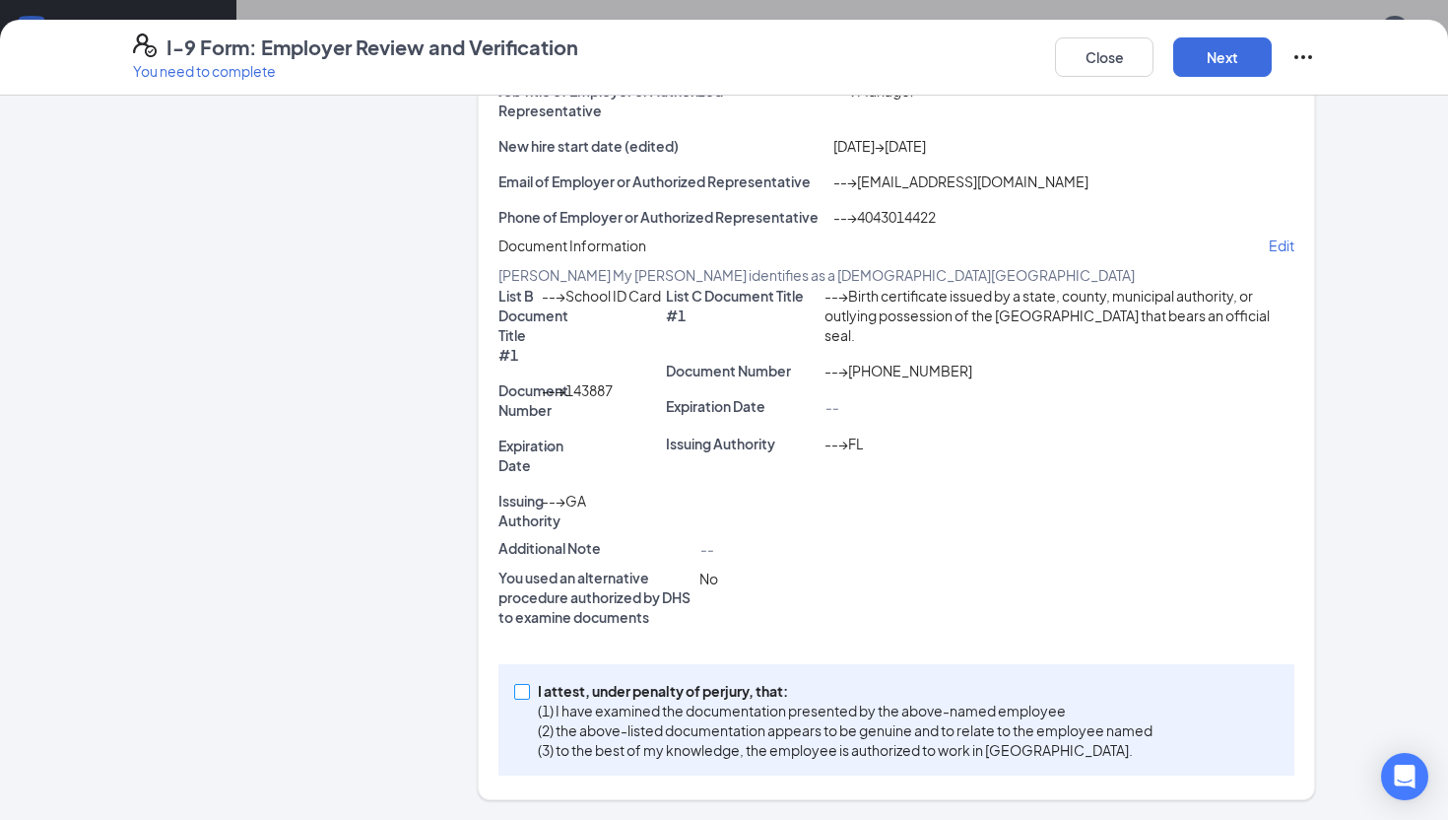
click at [524, 698] on span at bounding box center [522, 692] width 16 height 16
click at [524, 697] on input "I attest, under penalty of [PERSON_NAME], that: (1) I have examined the documen…" at bounding box center [521, 691] width 14 height 14
checkbox input "true"
click at [1243, 67] on button "Next" at bounding box center [1222, 56] width 99 height 39
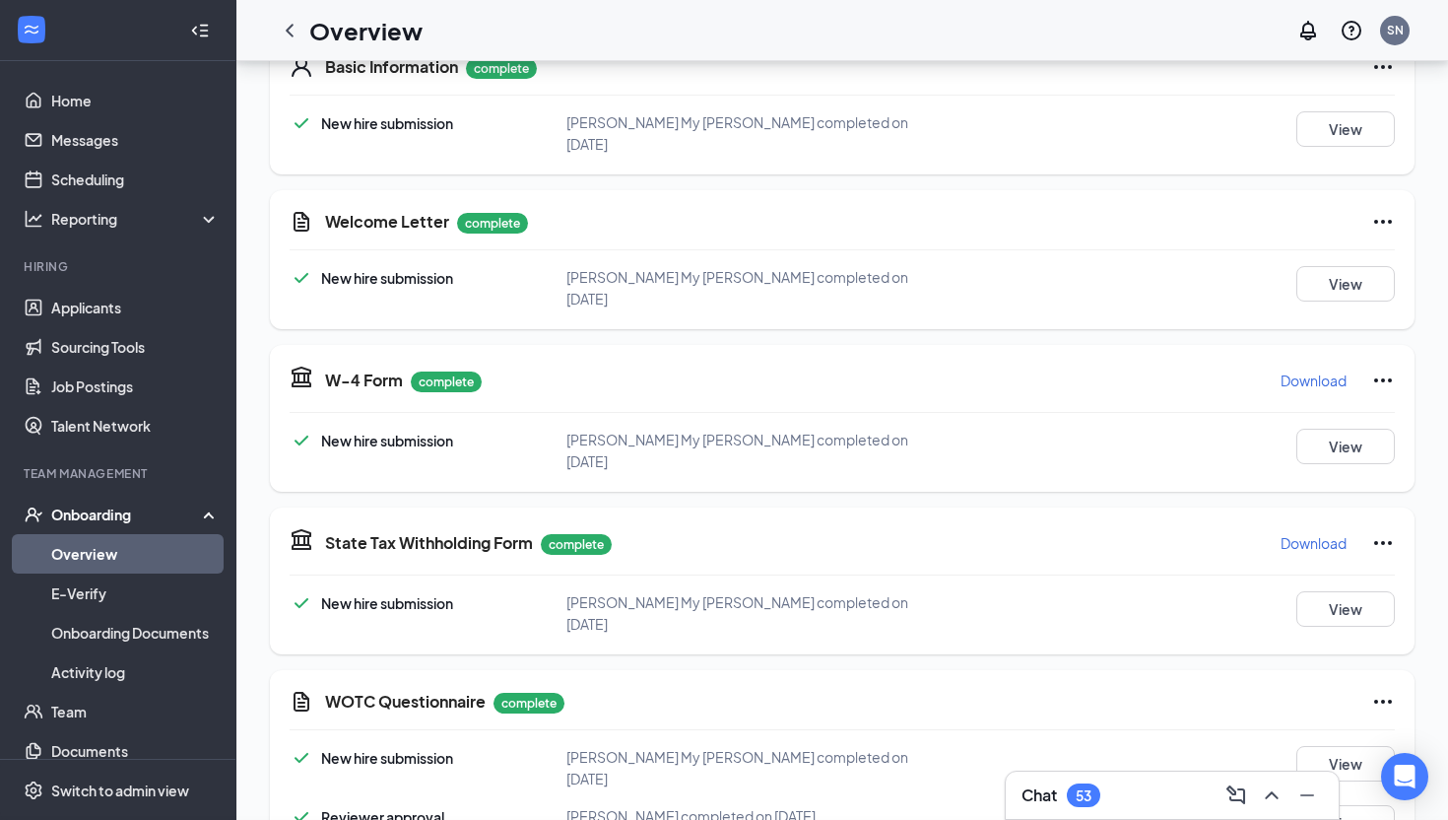
scroll to position [1058, 0]
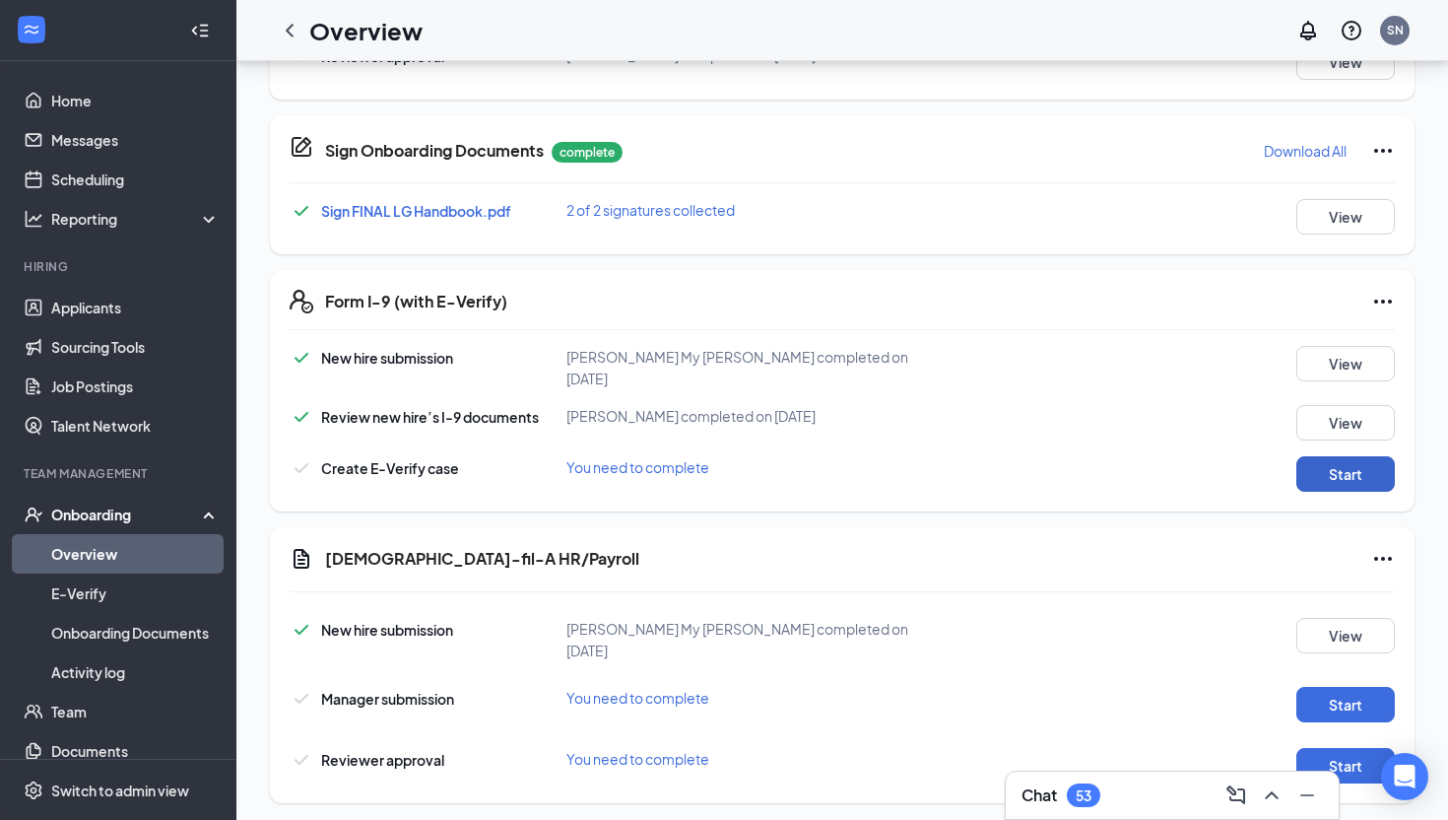
click at [1334, 456] on button "Start" at bounding box center [1345, 473] width 99 height 35
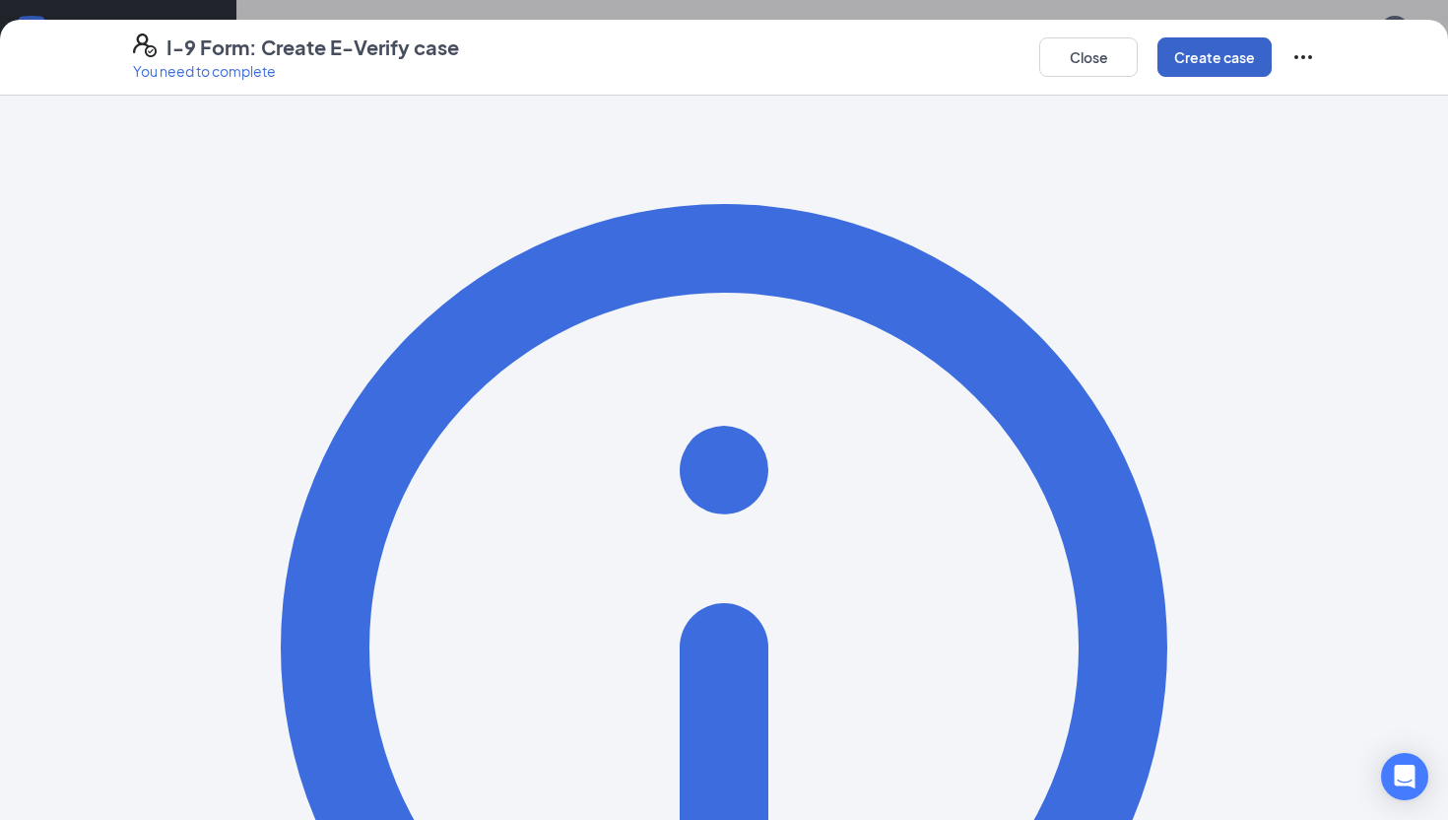
click at [1221, 43] on button "Create case" at bounding box center [1215, 56] width 114 height 39
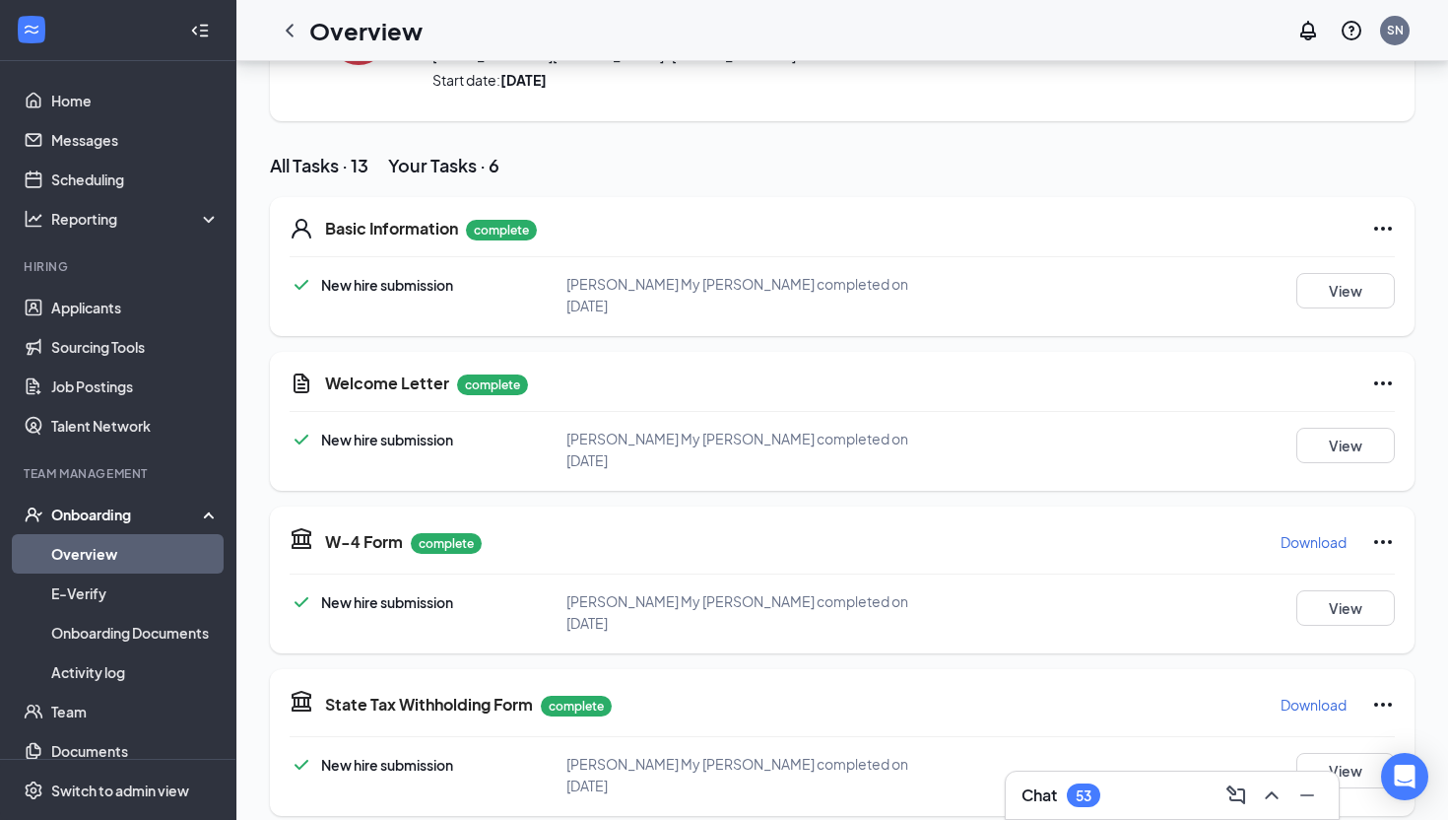
scroll to position [0, 0]
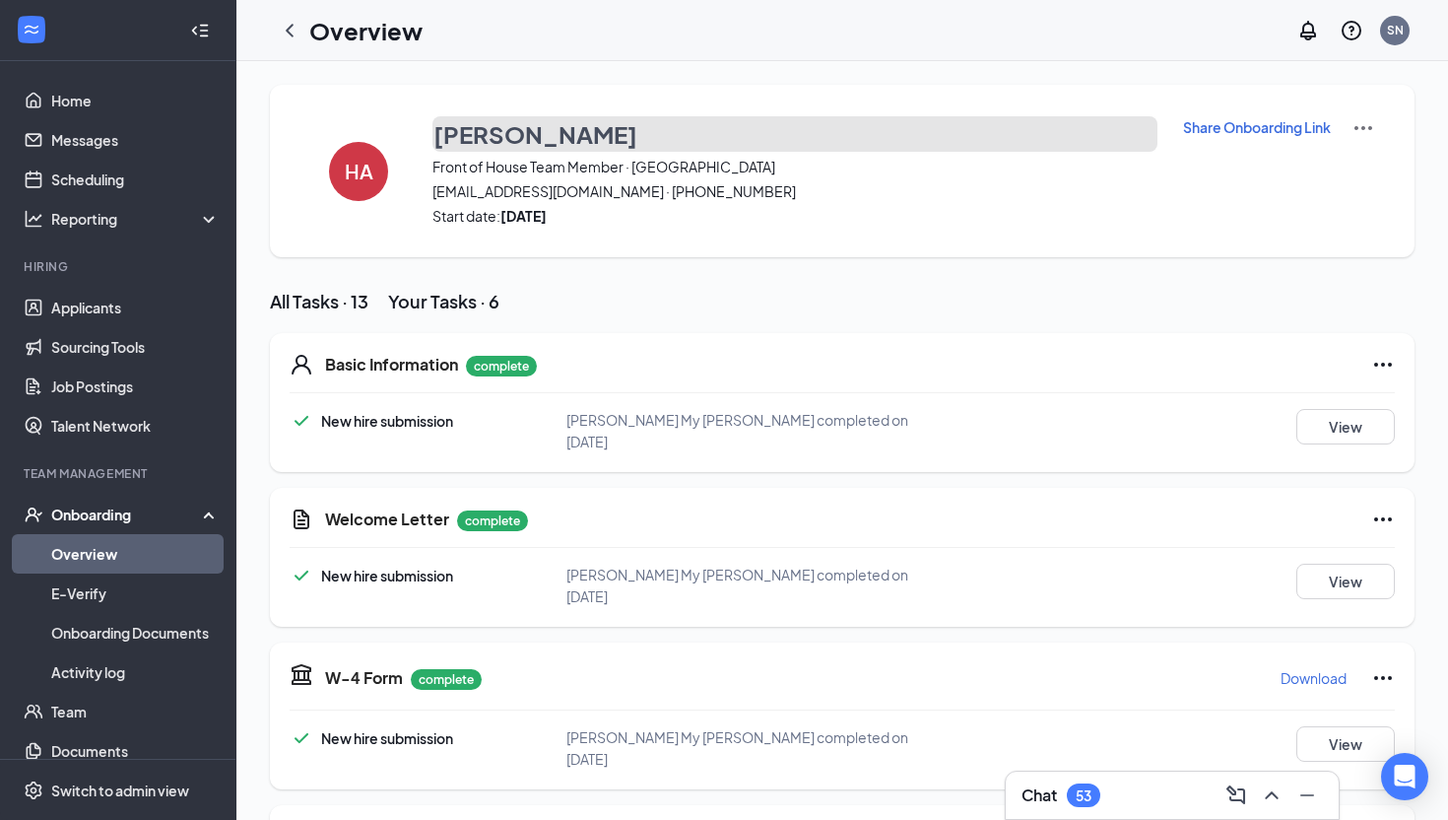
click at [554, 138] on h3 "[PERSON_NAME]" at bounding box center [535, 133] width 204 height 33
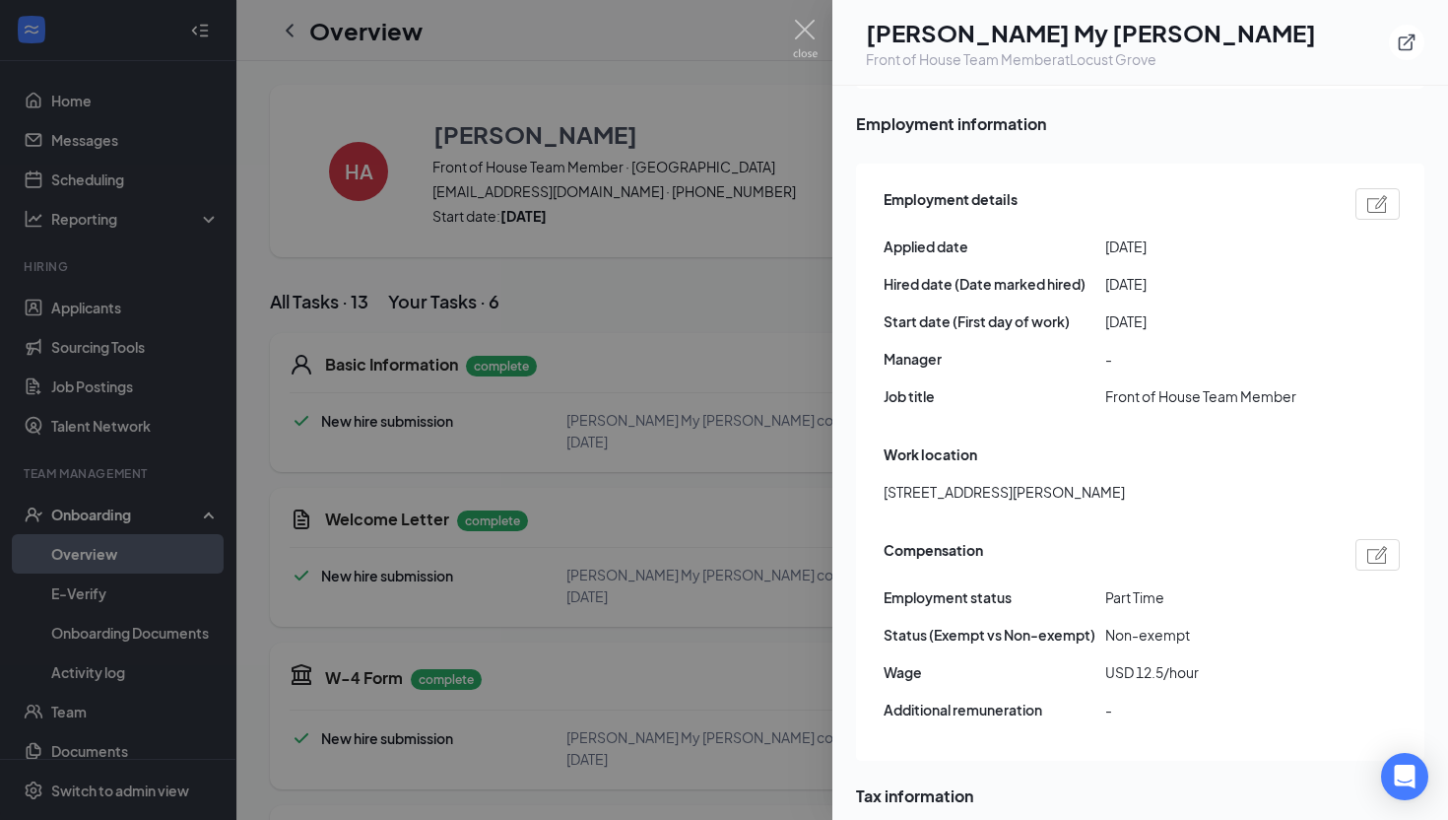
scroll to position [1130, 0]
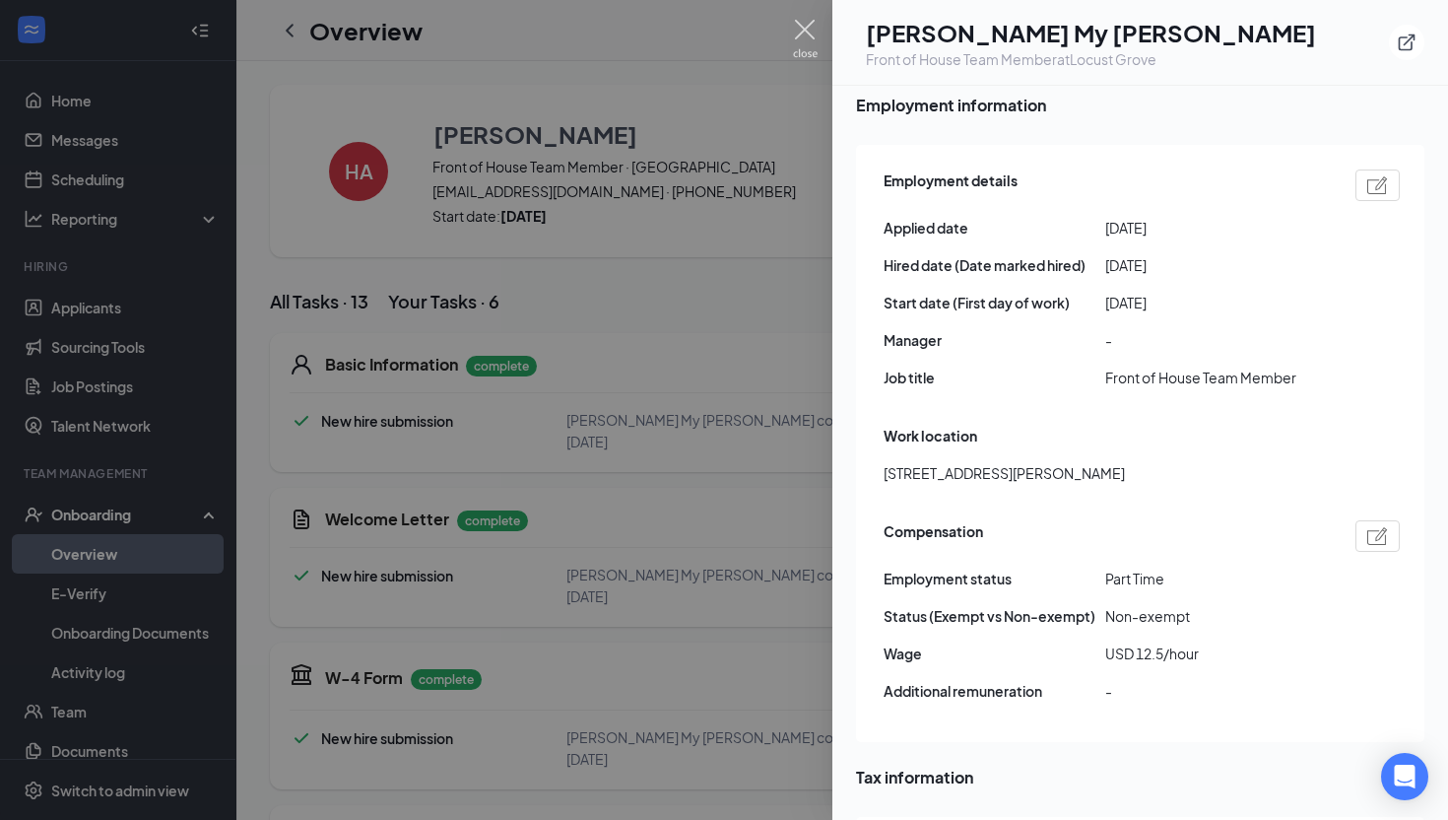
click at [806, 27] on img at bounding box center [805, 39] width 25 height 38
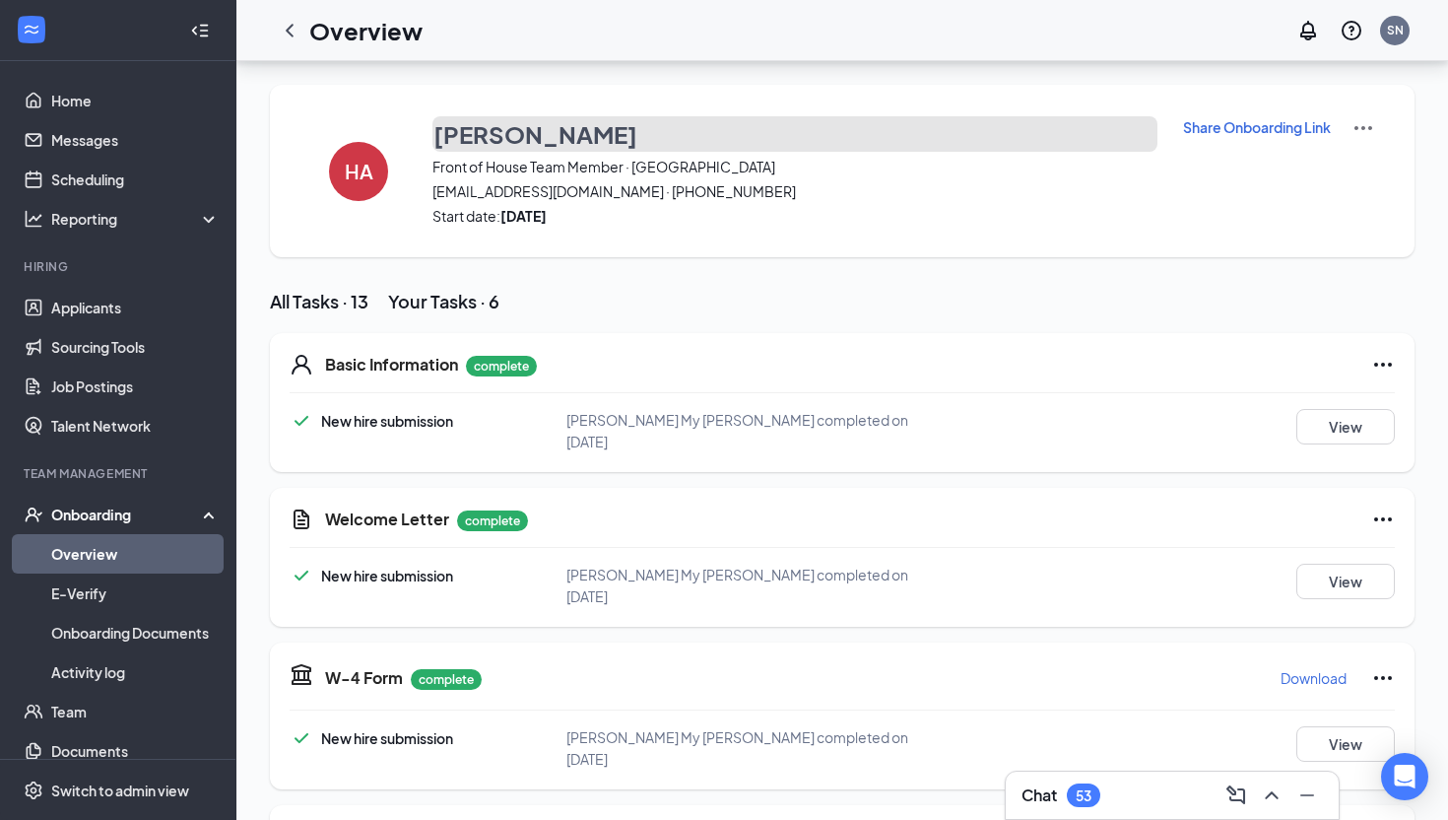
scroll to position [1176, 0]
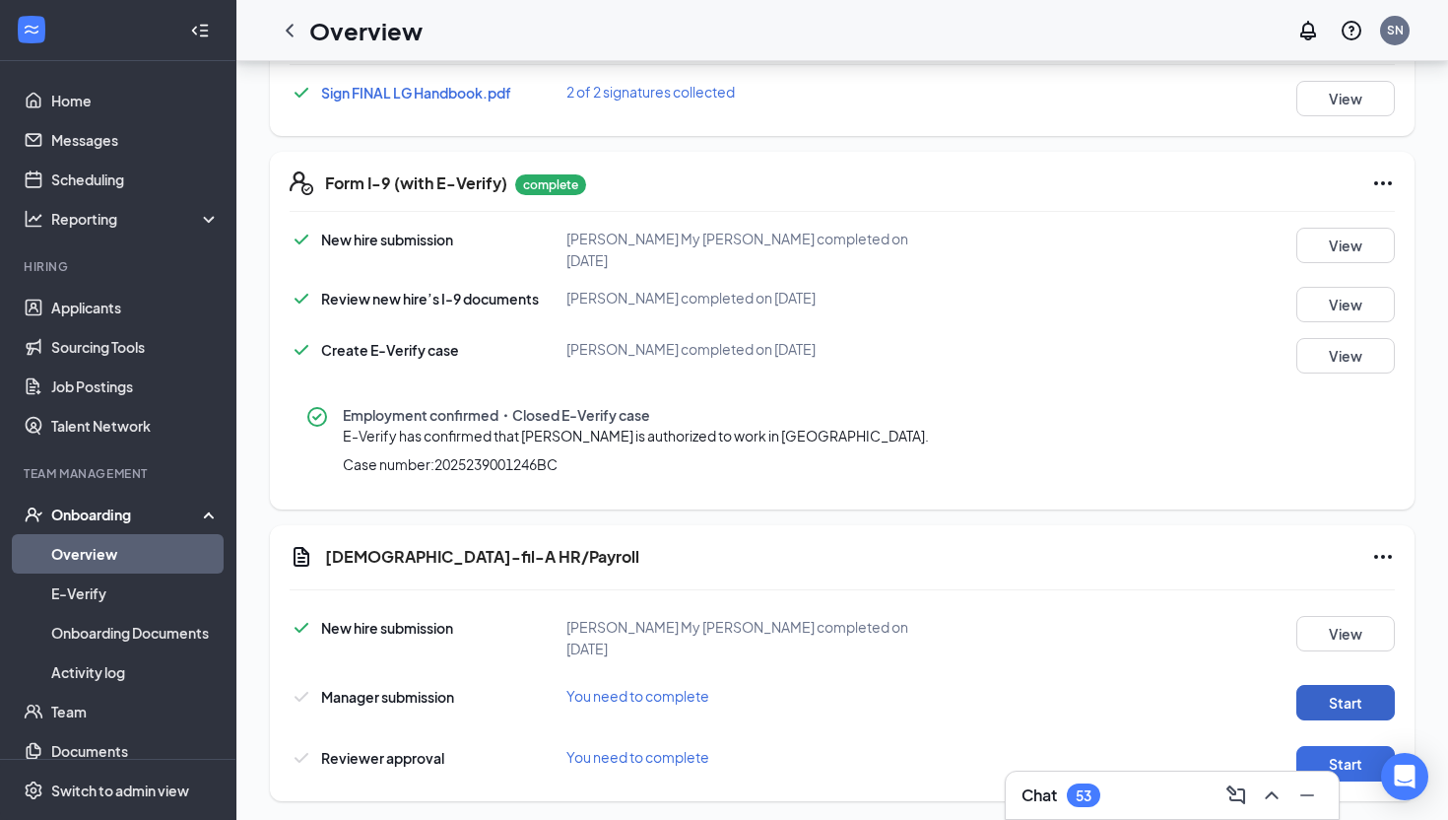
click at [1340, 691] on button "Start" at bounding box center [1345, 702] width 99 height 35
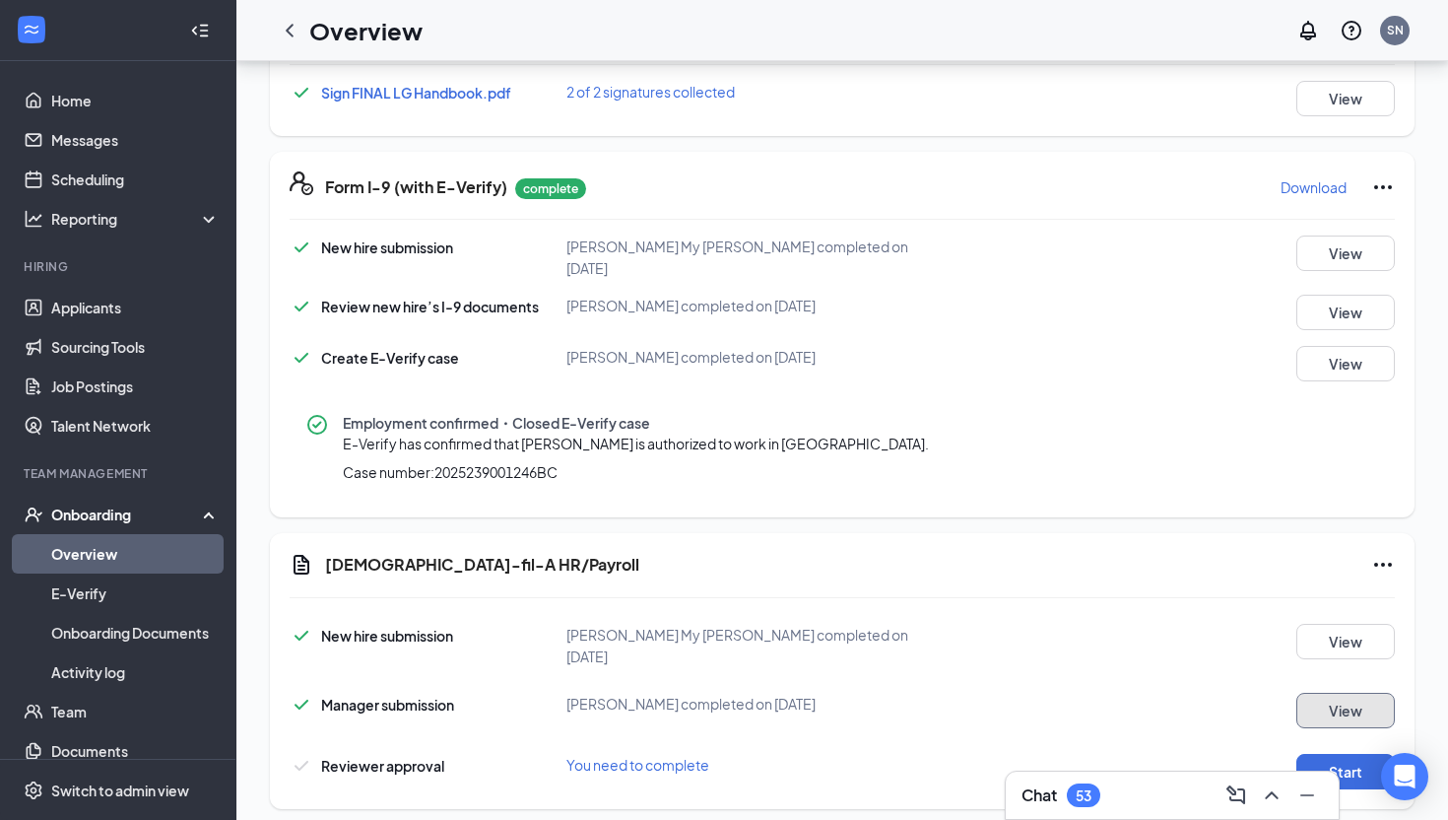
scroll to position [1184, 0]
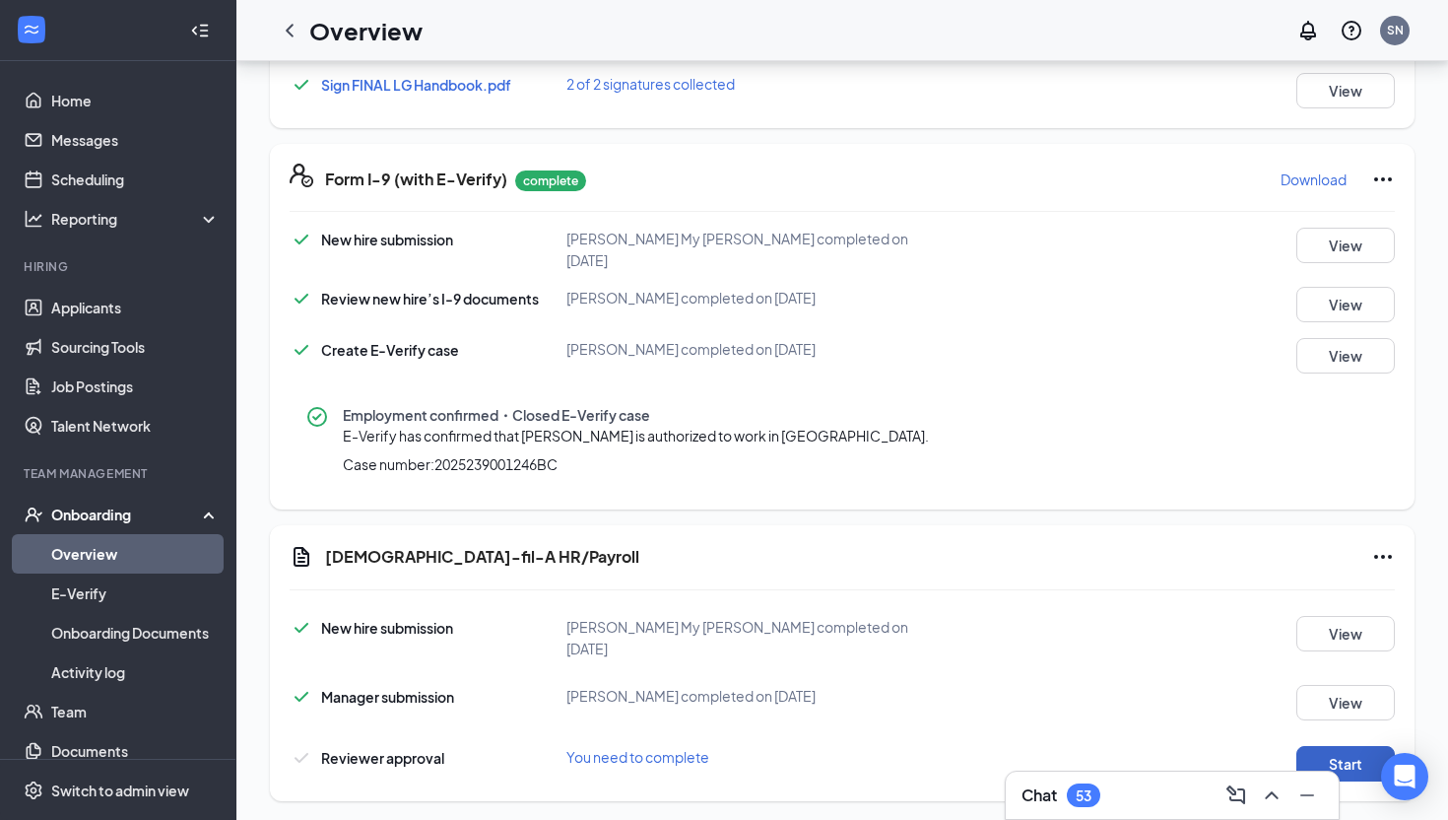
click at [1325, 746] on button "Start" at bounding box center [1345, 763] width 99 height 35
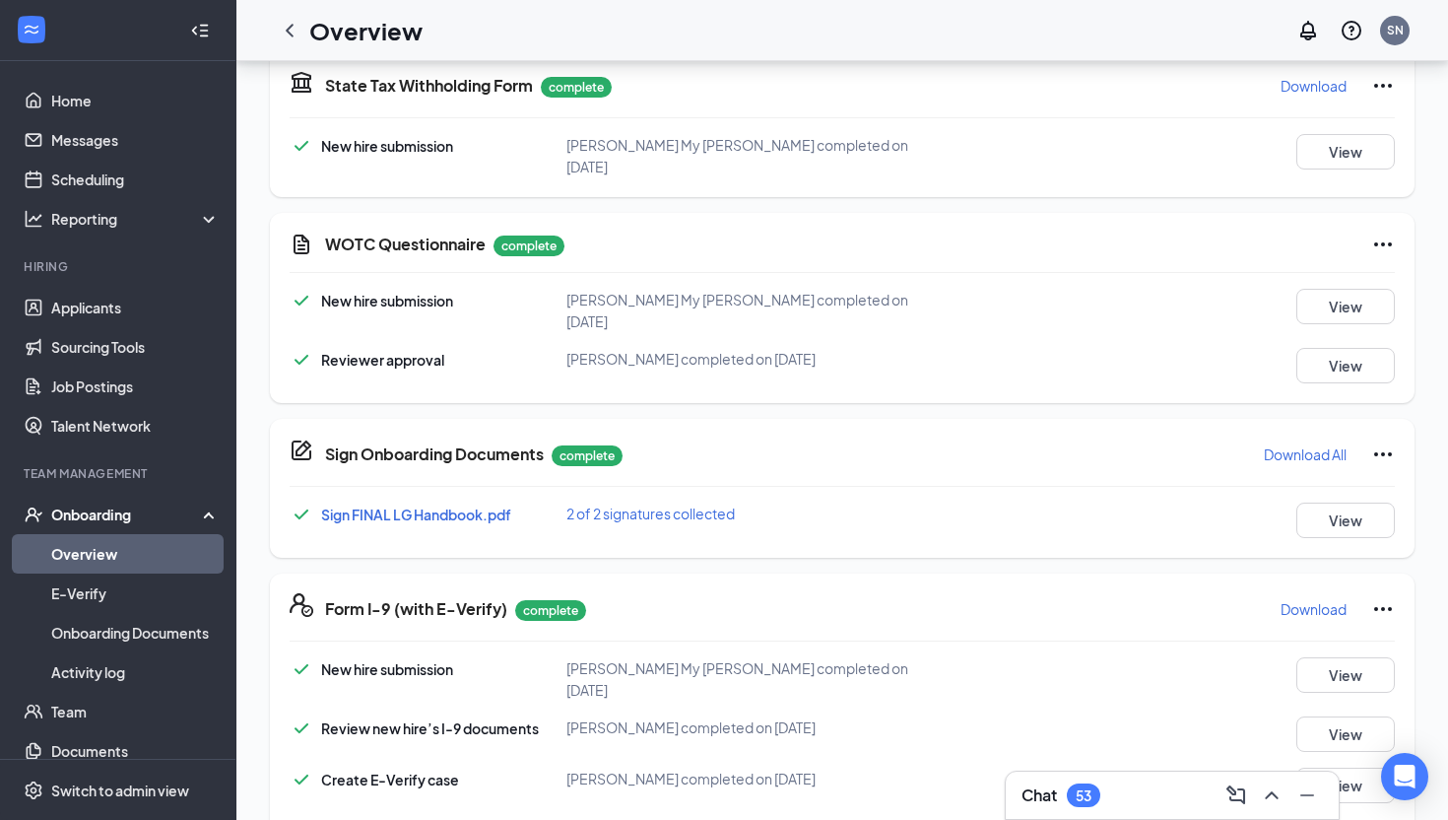
scroll to position [0, 0]
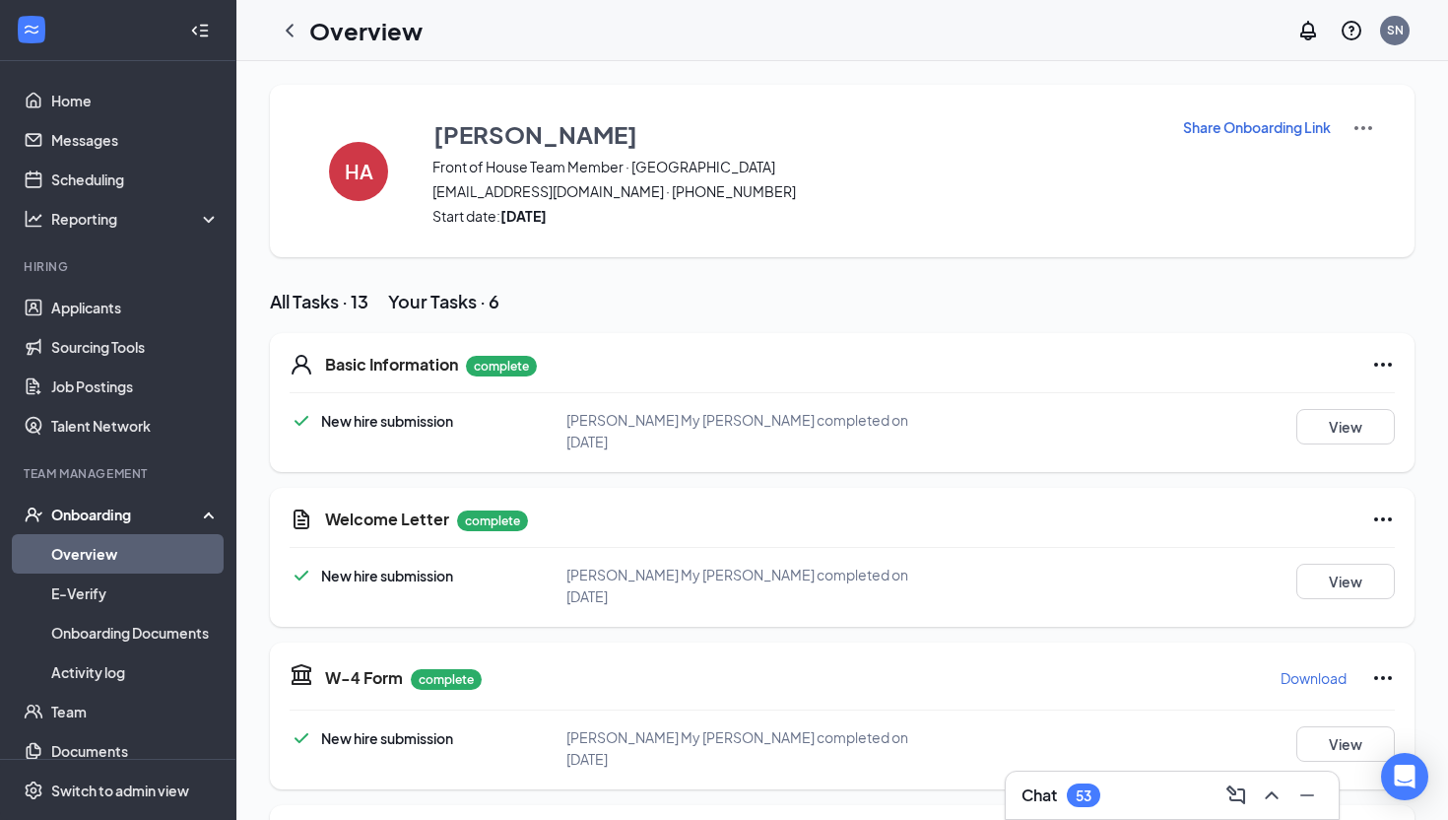
click at [78, 556] on link "Overview" at bounding box center [135, 553] width 168 height 39
